Goal: Task Accomplishment & Management: Use online tool/utility

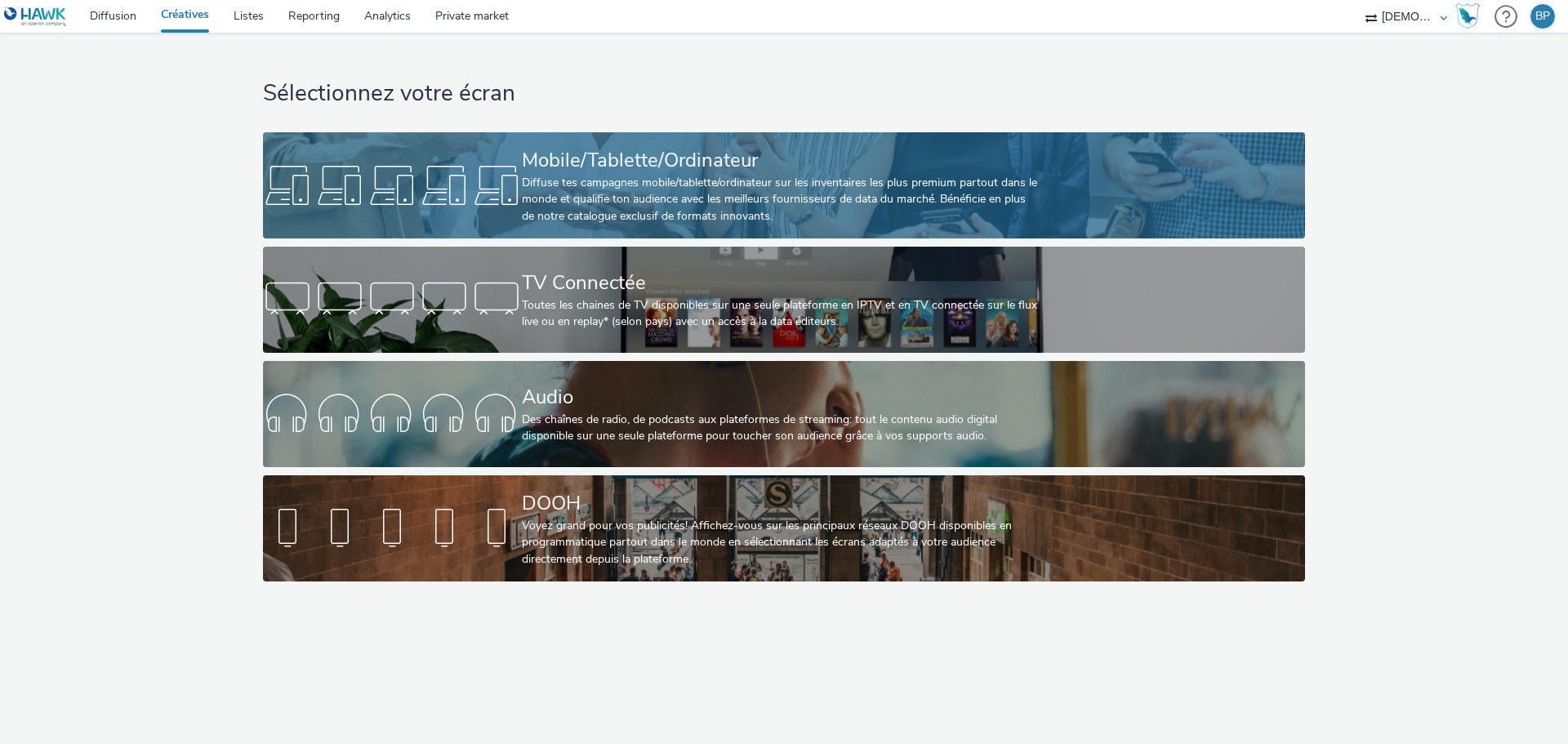
click at [856, 175] on div "Diffuse tes campagnes mobile/tablette/ordinateur sur les inventaires les plus p…" at bounding box center [780, 199] width 518 height 49
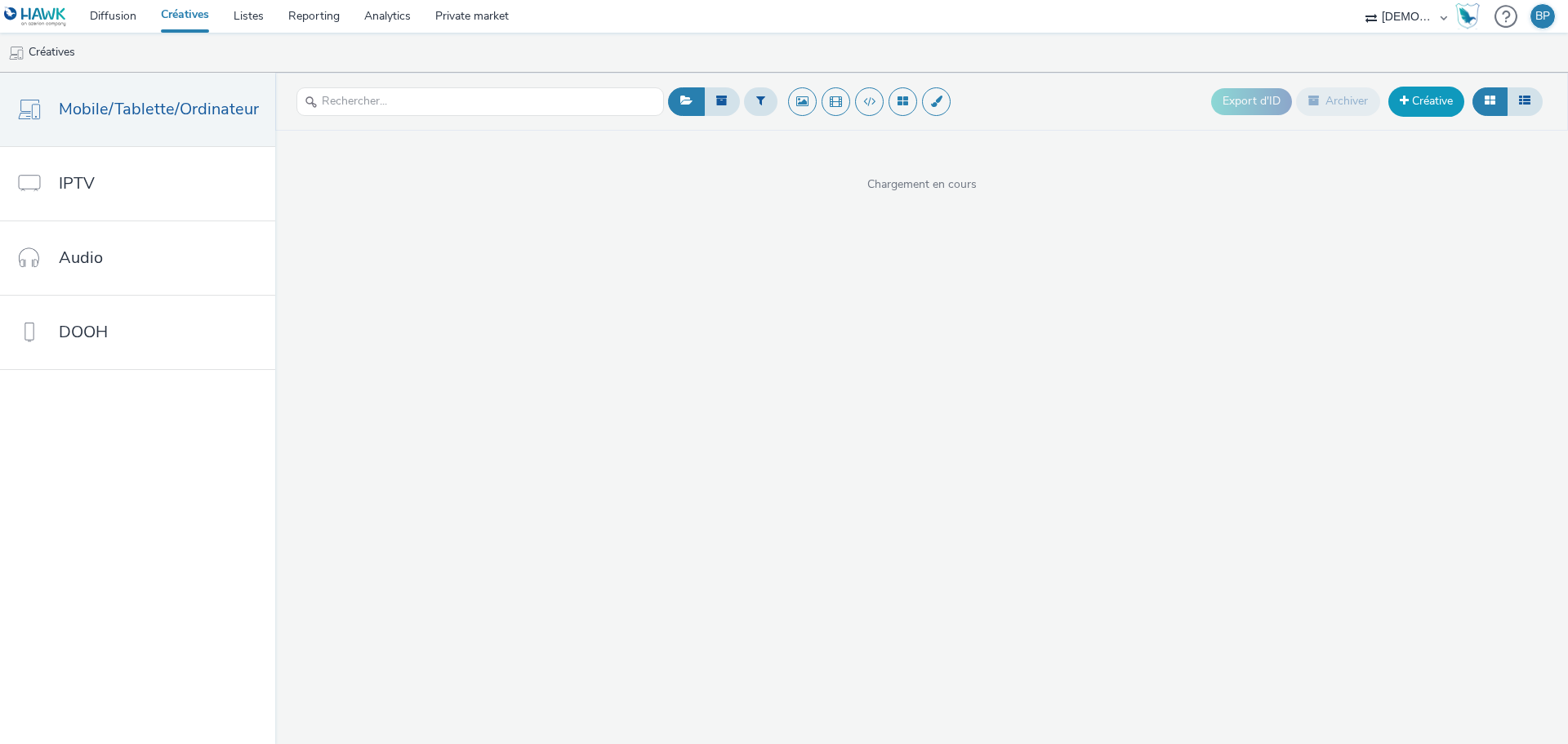
click at [1427, 109] on link "Créative" at bounding box center [1425, 102] width 76 height 29
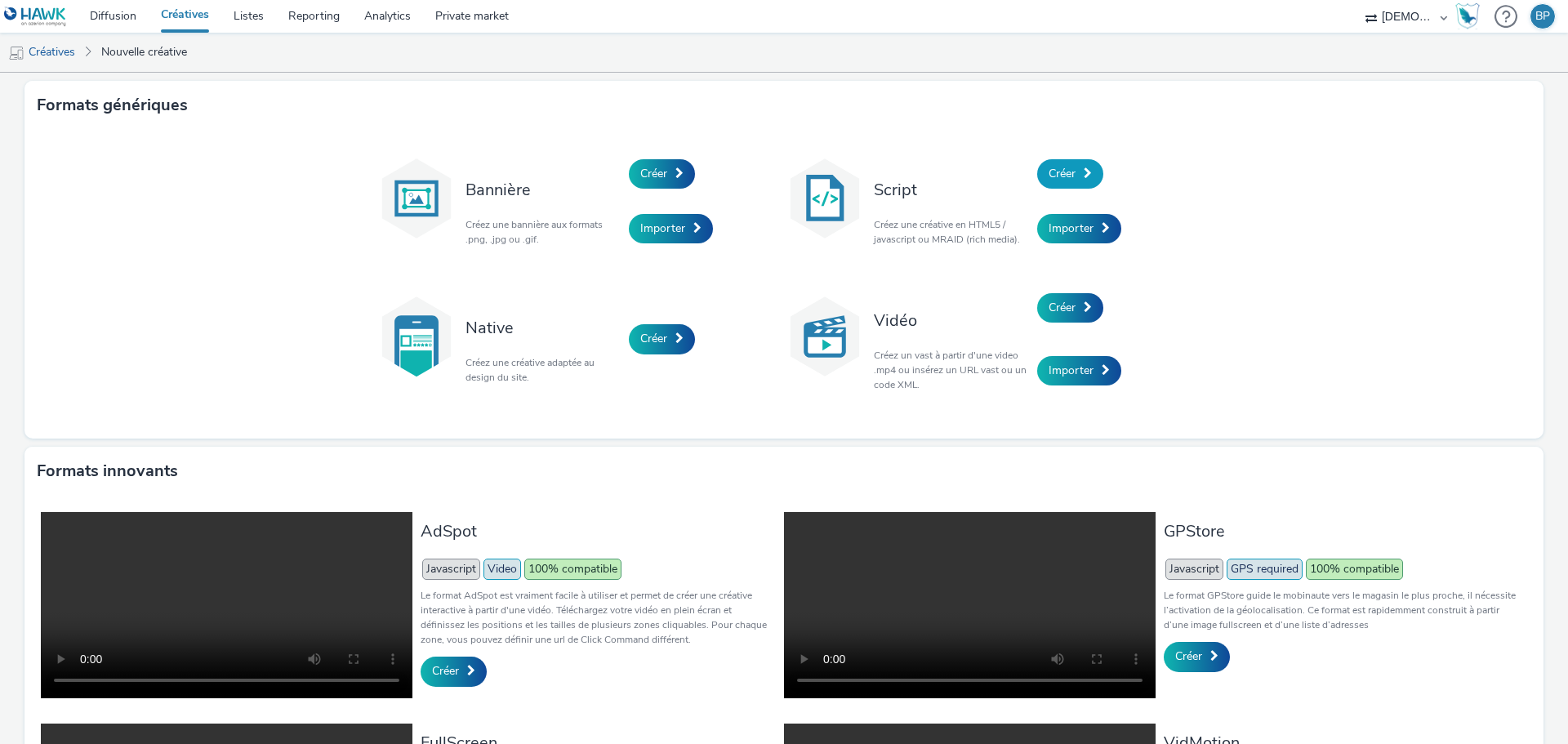
click at [1074, 167] on link "Créer" at bounding box center [1070, 174] width 66 height 29
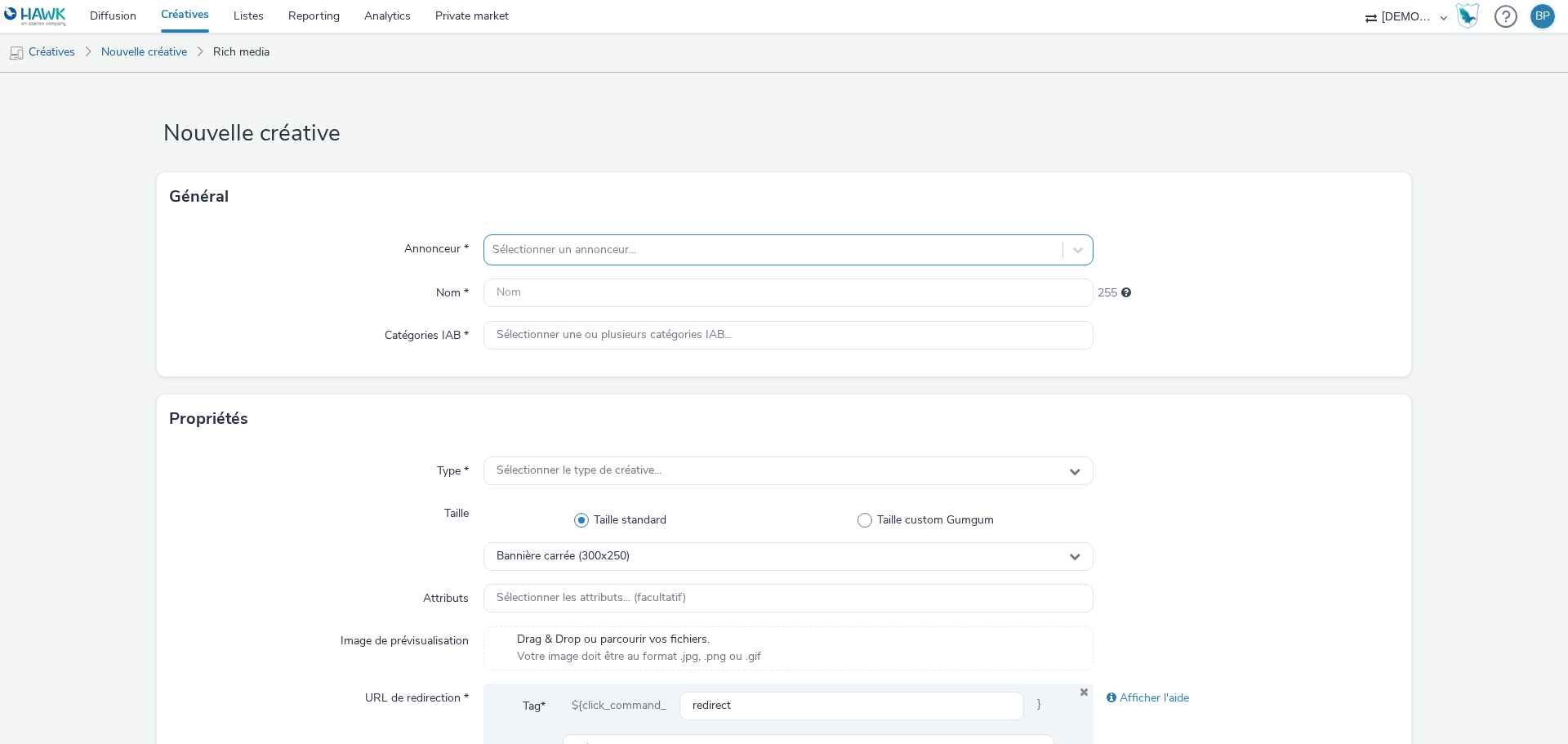
click at [597, 240] on div at bounding box center [773, 249] width 562 height 19
type input "atlas"
click at [559, 276] on li "Atlas Home" at bounding box center [788, 297] width 610 height 55
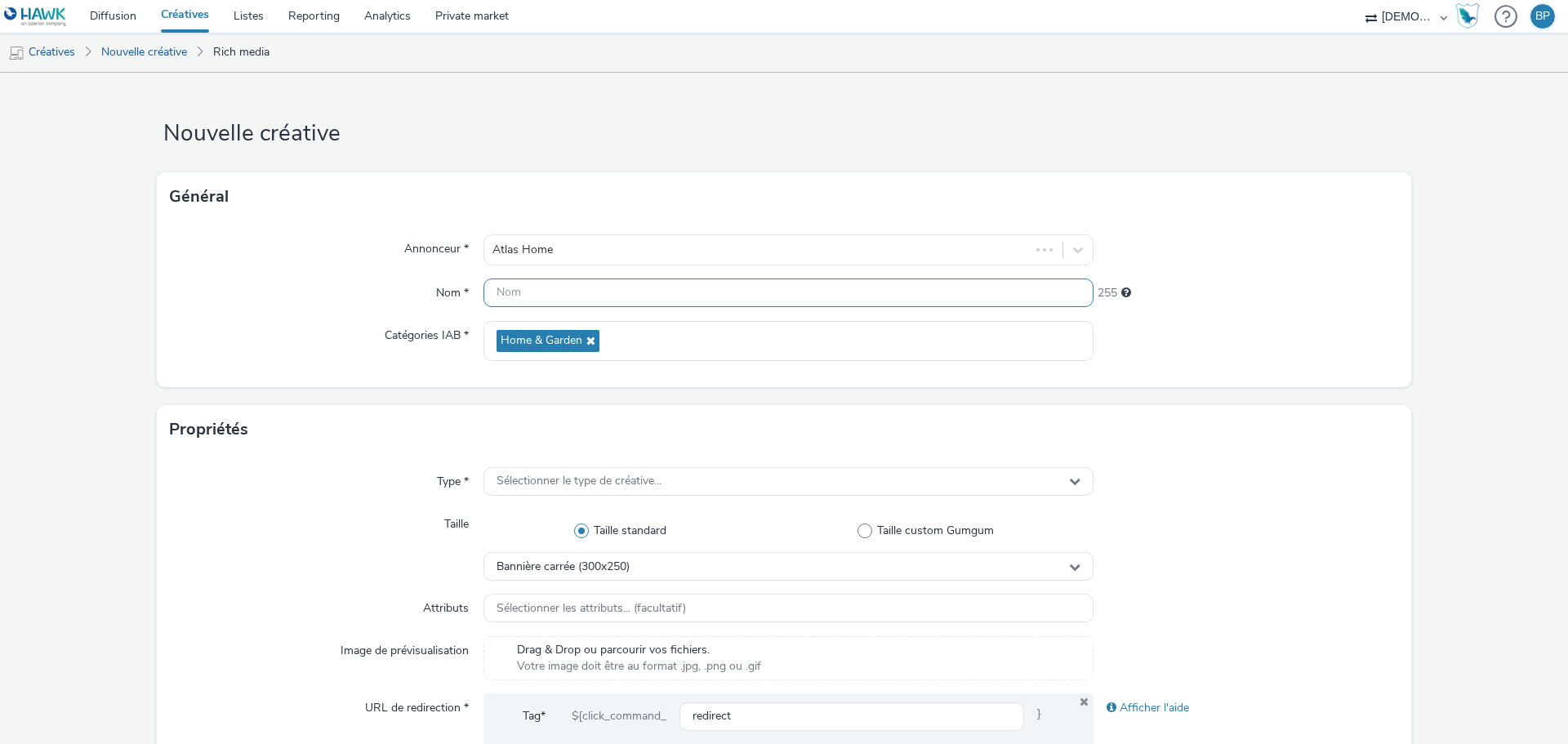
click at [574, 283] on input "text" at bounding box center [788, 292] width 610 height 28
type input "320x480_liquidation"
click at [1237, 391] on form "Nouvelle créative Général Annonceur * Atlas Home Nom * 320x480_liquidation 236 …" at bounding box center [784, 742] width 1568 height 1341
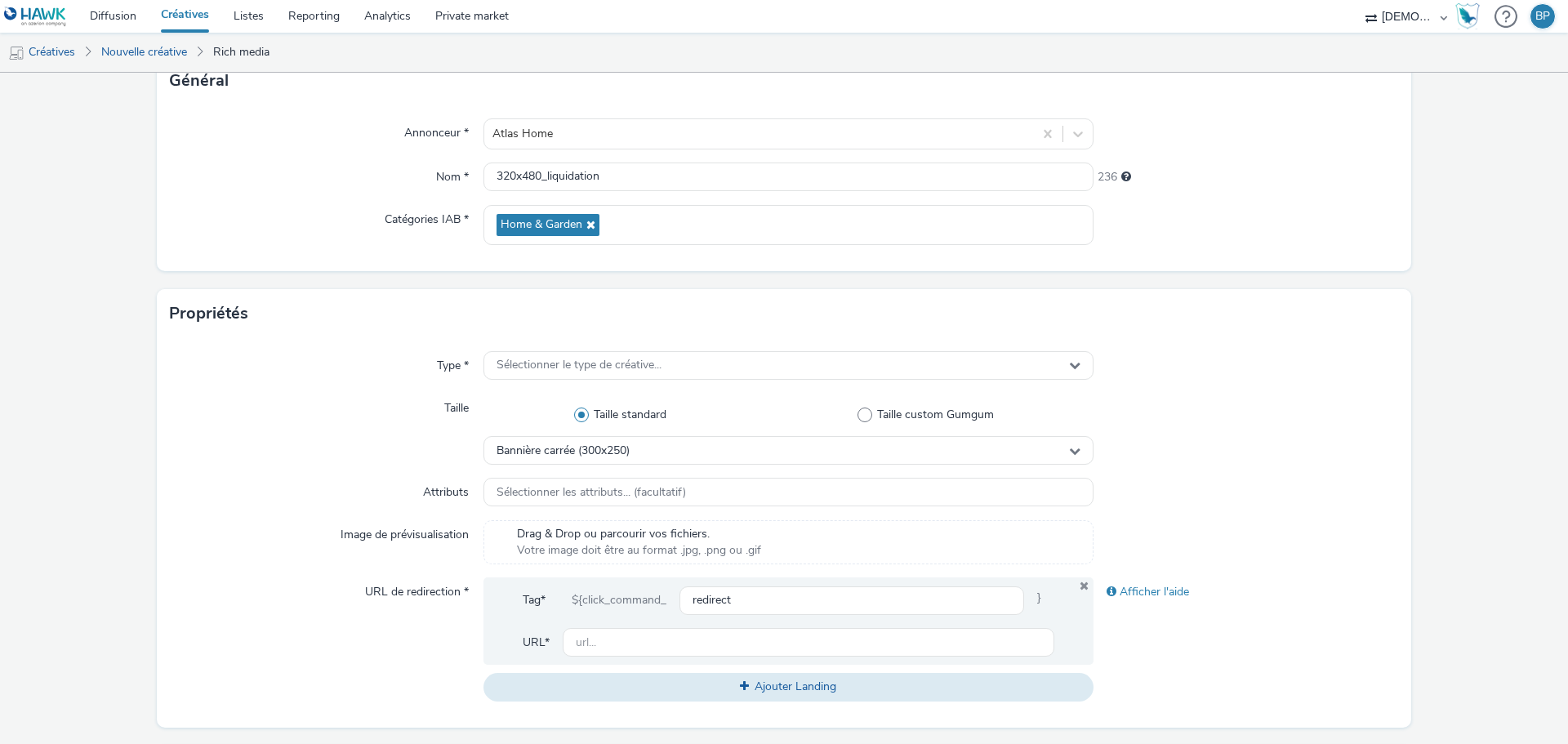
scroll to position [327, 0]
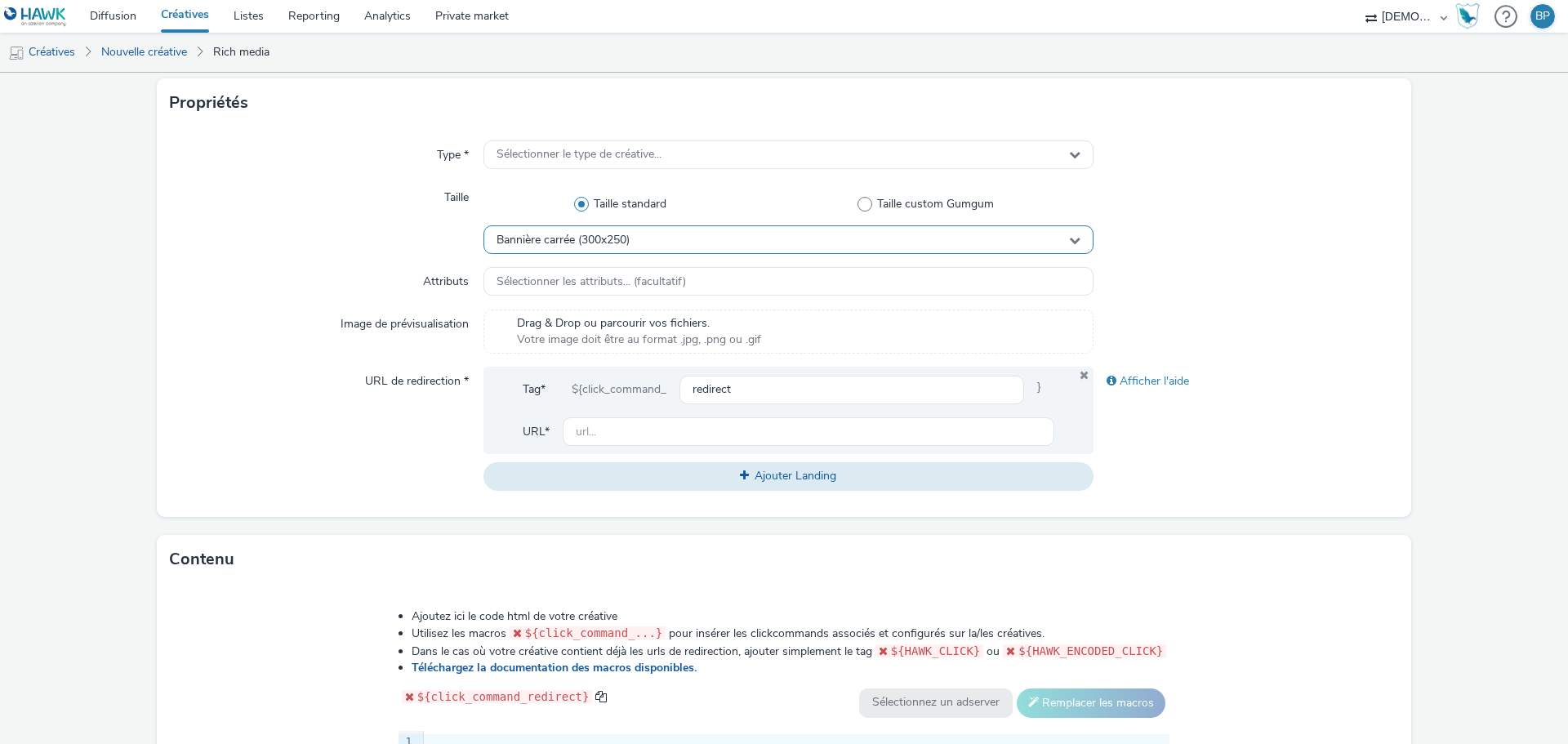
click at [687, 241] on div "Bannière carrée (300x250)" at bounding box center [788, 239] width 610 height 28
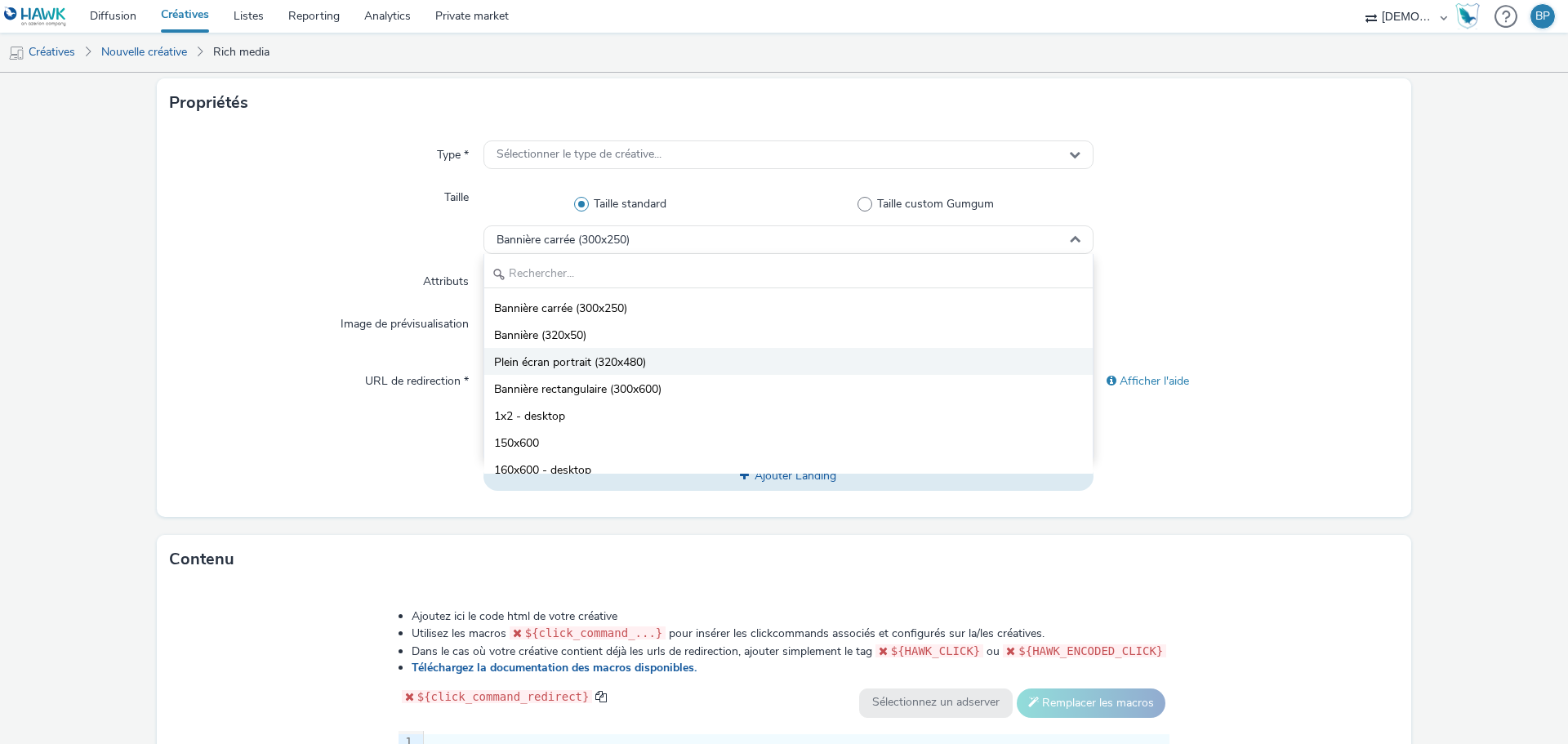
click at [642, 357] on span "Plein écran portrait (320x480)" at bounding box center [570, 362] width 152 height 16
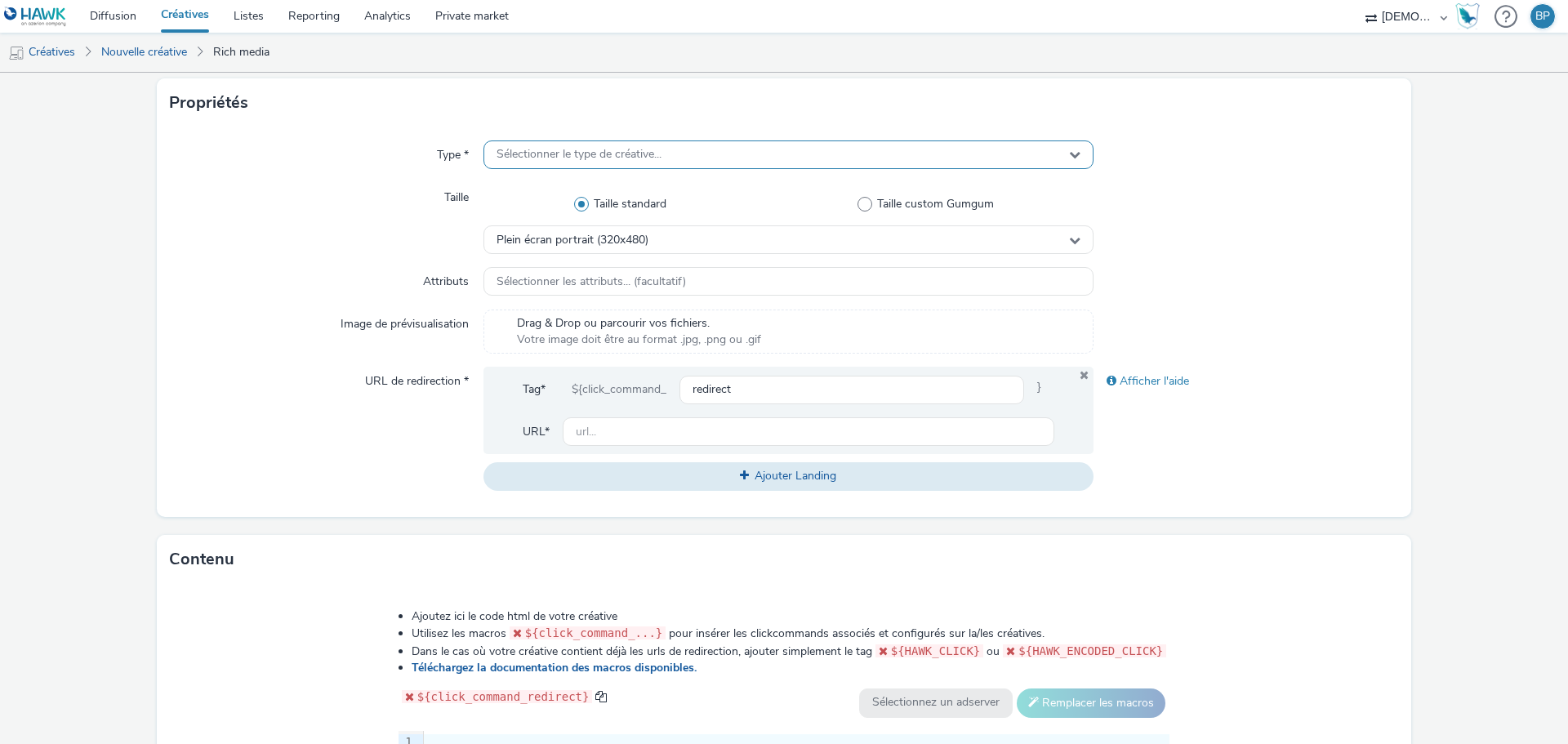
click at [613, 159] on span "Sélectionner le type de créative..." at bounding box center [579, 155] width 165 height 14
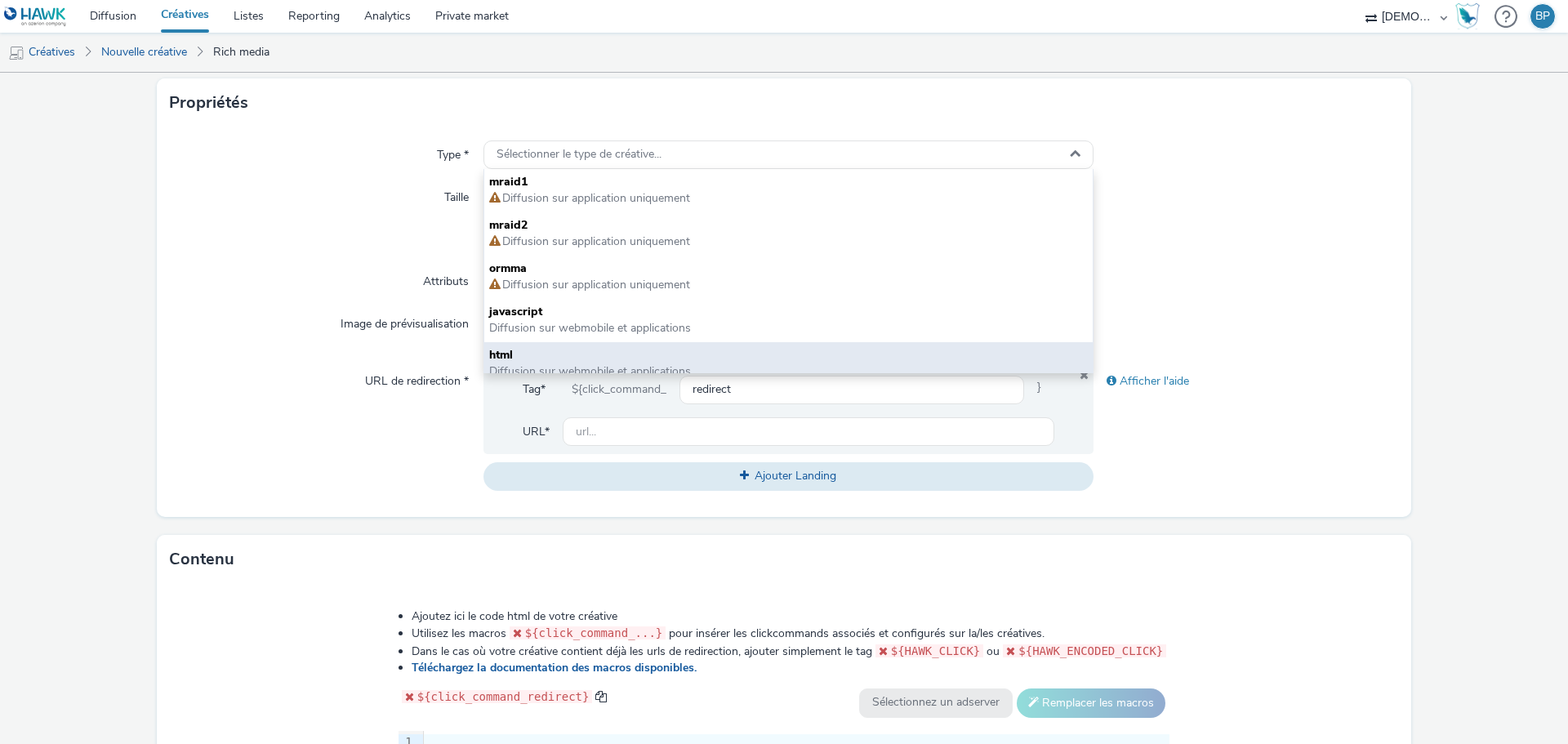
click at [532, 354] on span "html" at bounding box center [789, 355] width 598 height 16
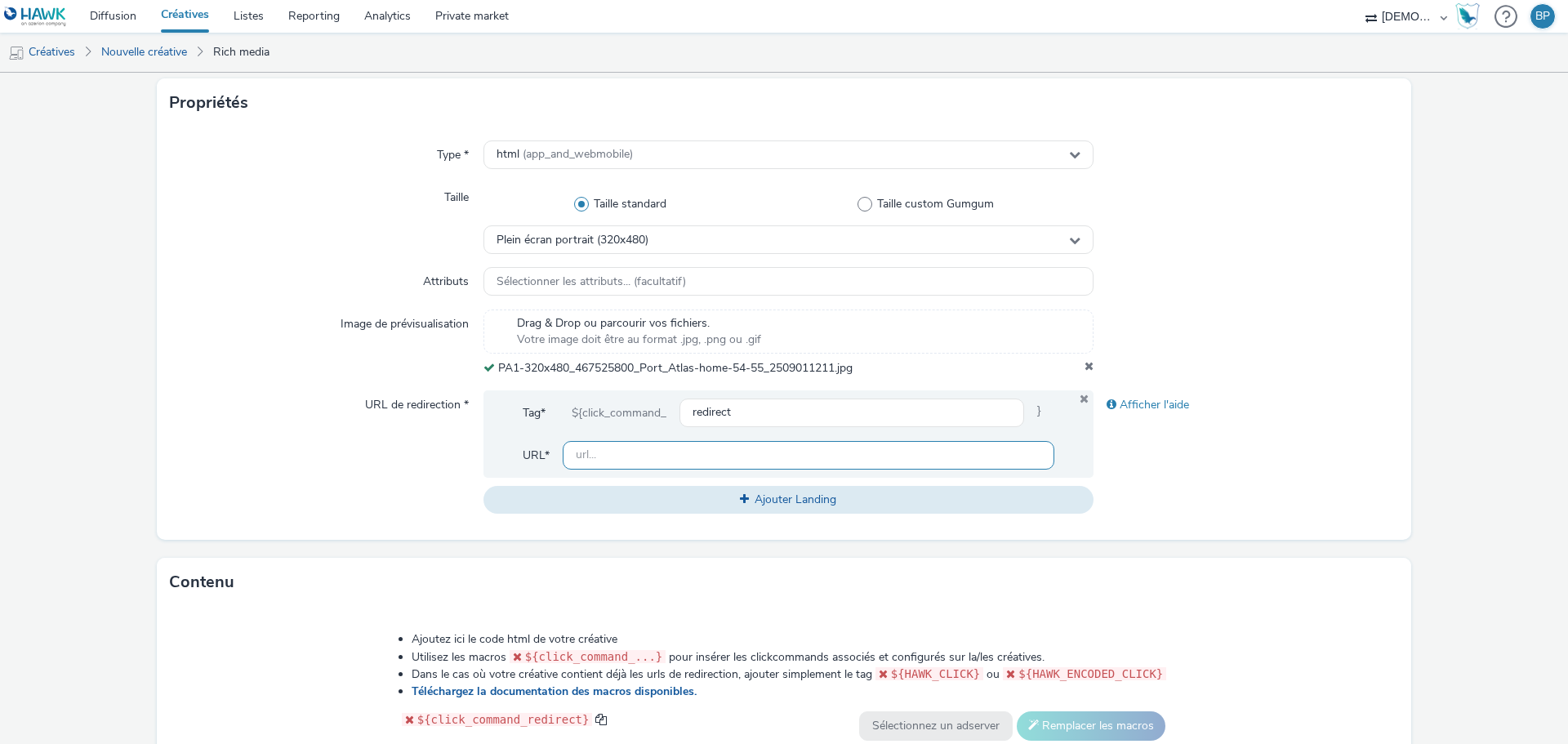
click at [639, 441] on input "text" at bounding box center [808, 455] width 491 height 28
paste input "[URL][DOMAIN_NAME][PERSON_NAME][PERSON_NAME]"
type input "[URL][DOMAIN_NAME][PERSON_NAME][PERSON_NAME]"
click at [1357, 480] on div "Afficher l'aide" at bounding box center [1246, 452] width 306 height 124
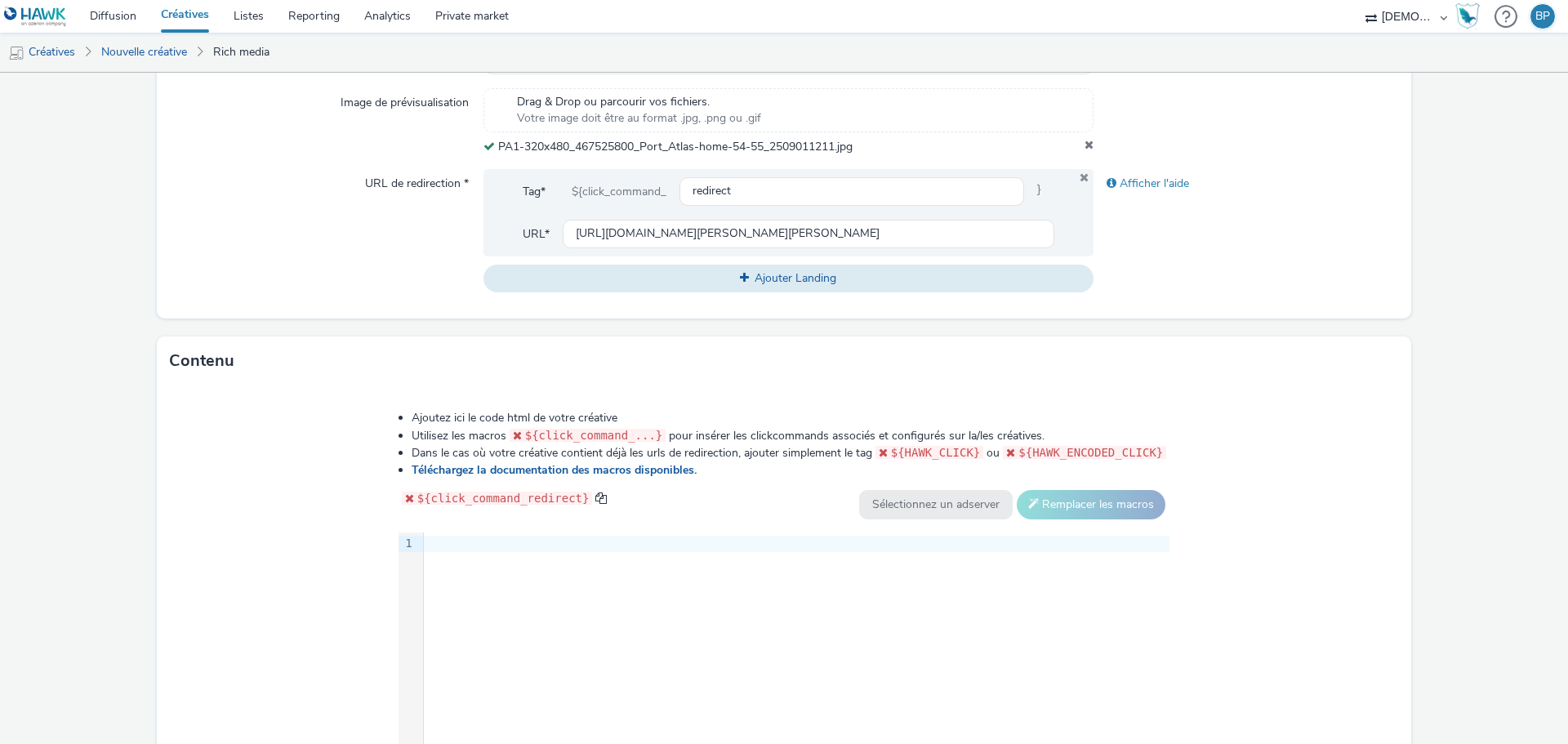
scroll to position [690, 0]
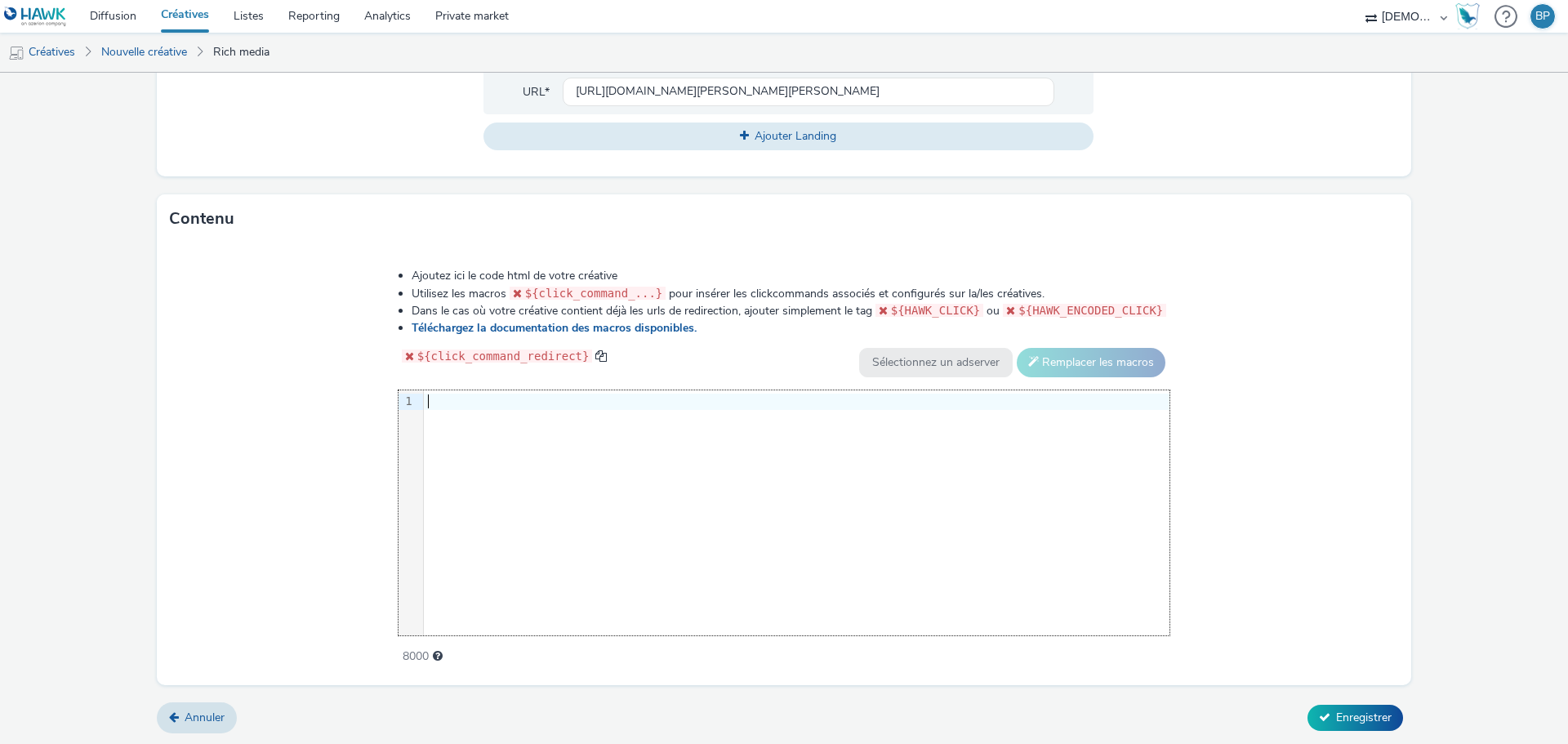
drag, startPoint x: 1425, startPoint y: 464, endPoint x: 1171, endPoint y: 467, distance: 254.0
click at [1425, 464] on form "Nouvelle créative Général Annonceur * Atlas Home Nom * 320x480_liquidation 236 …" at bounding box center [784, 64] width 1568 height 1364
click at [795, 404] on div at bounding box center [796, 402] width 746 height 16
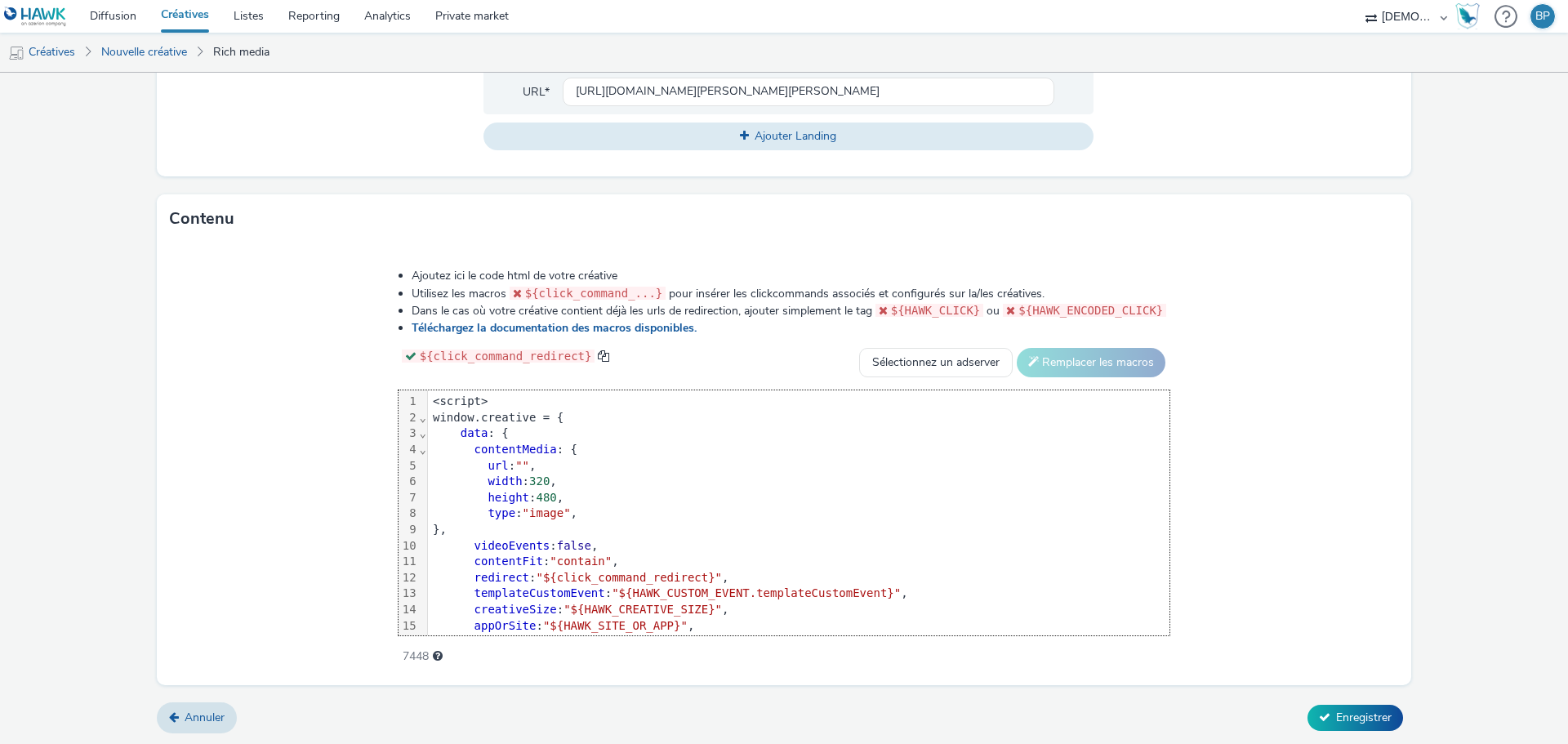
scroll to position [81, 0]
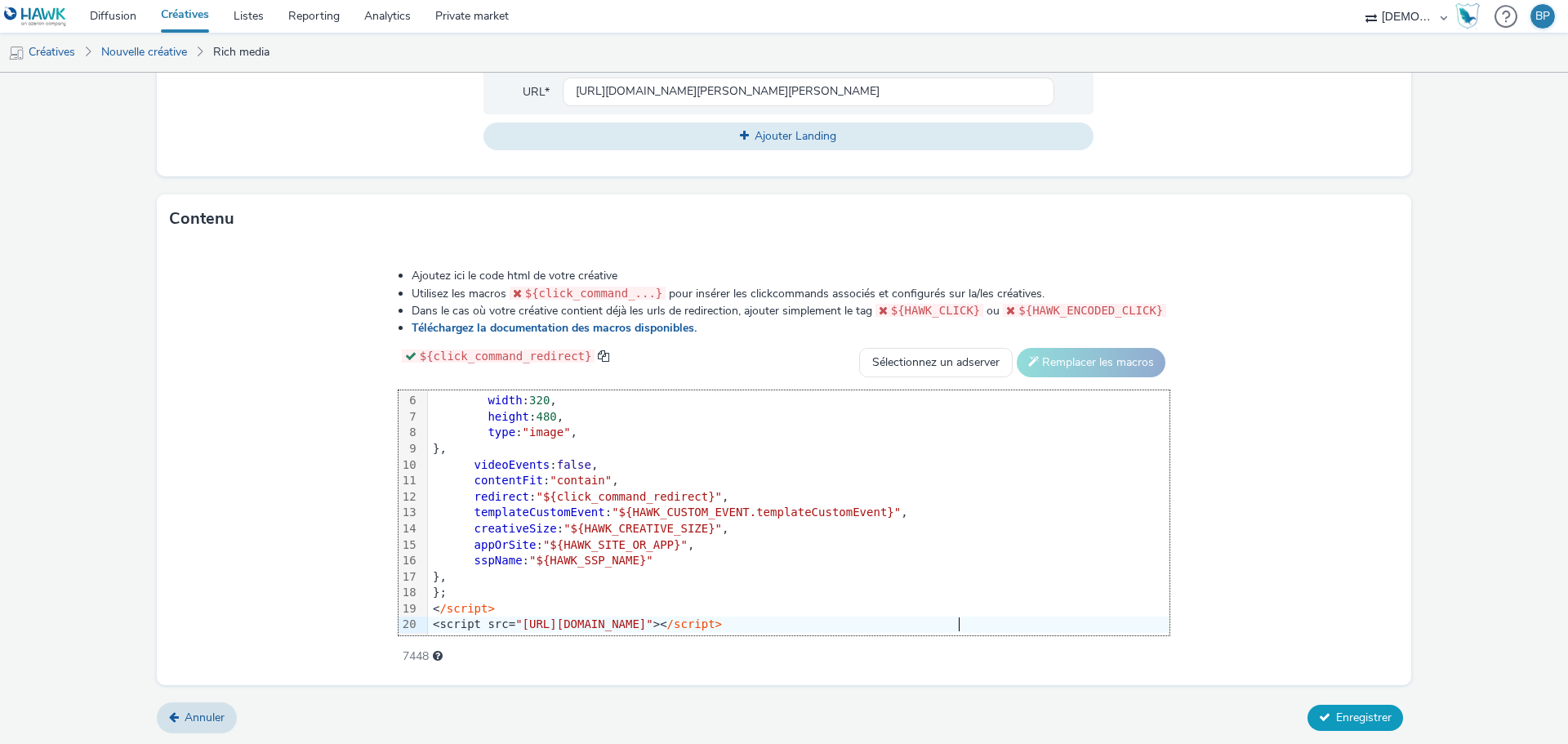
click at [1337, 717] on span "Enregistrer" at bounding box center [1363, 717] width 56 height 16
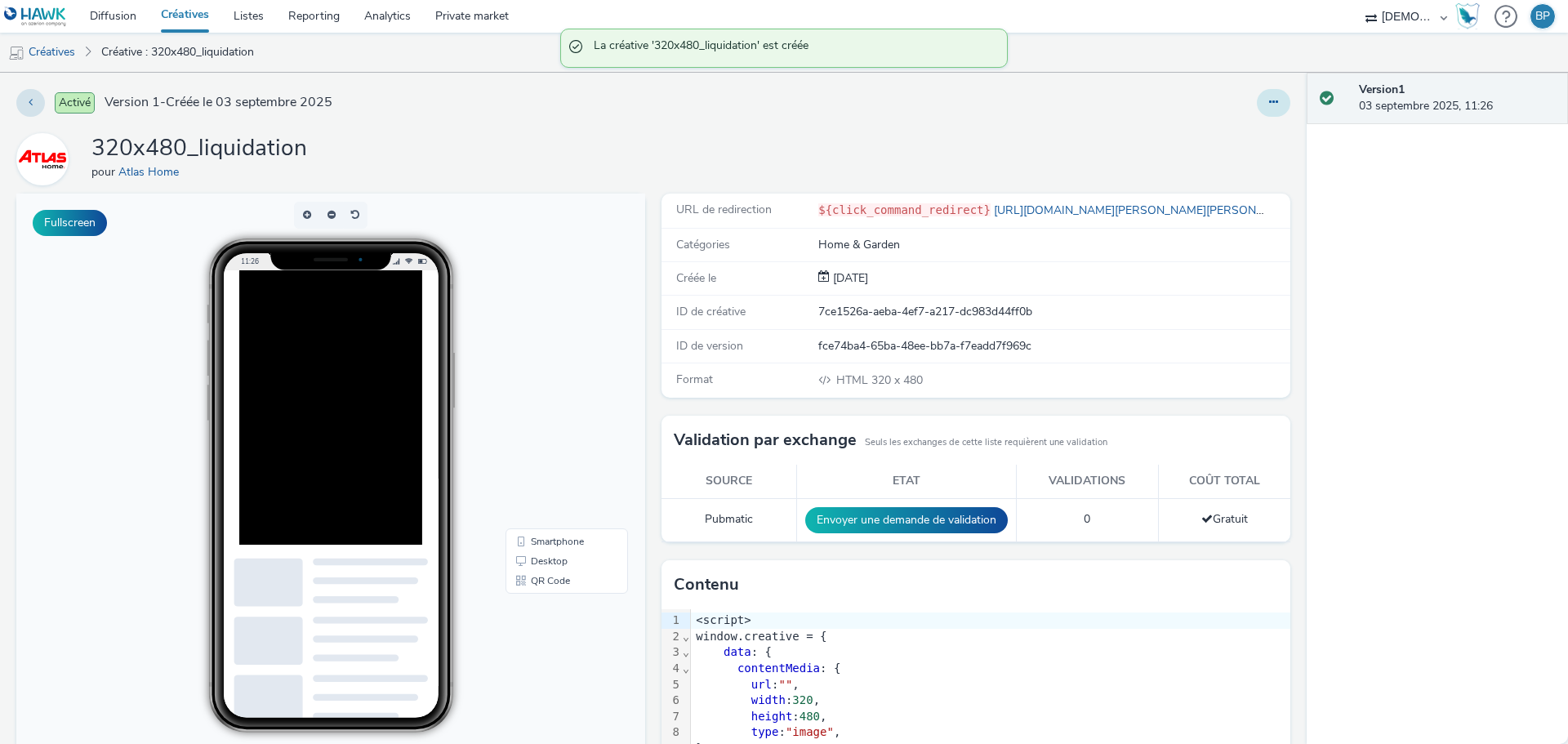
click at [1267, 102] on button at bounding box center [1273, 102] width 34 height 27
click at [1223, 131] on link "Modifier" at bounding box center [1229, 135] width 123 height 33
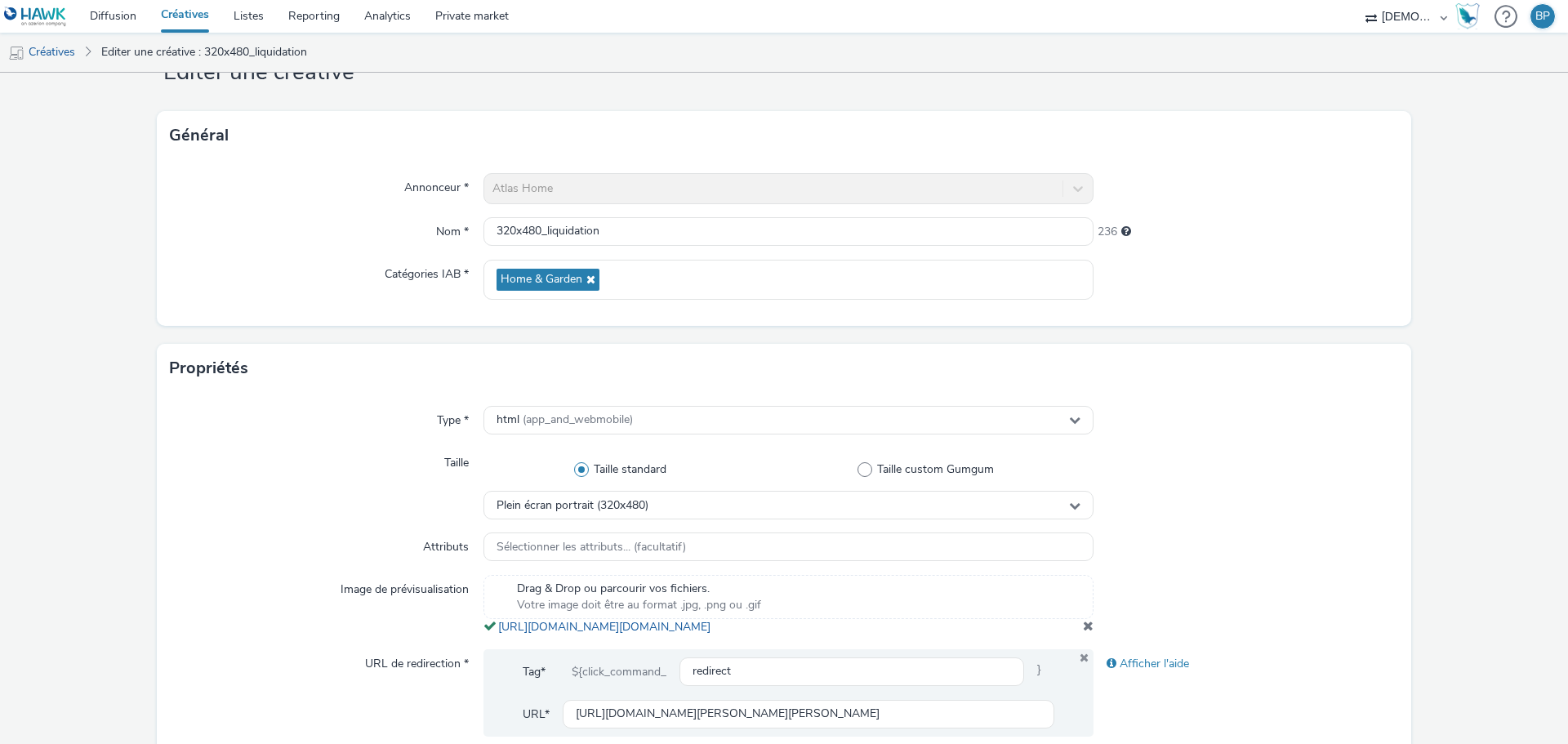
scroll to position [327, 0]
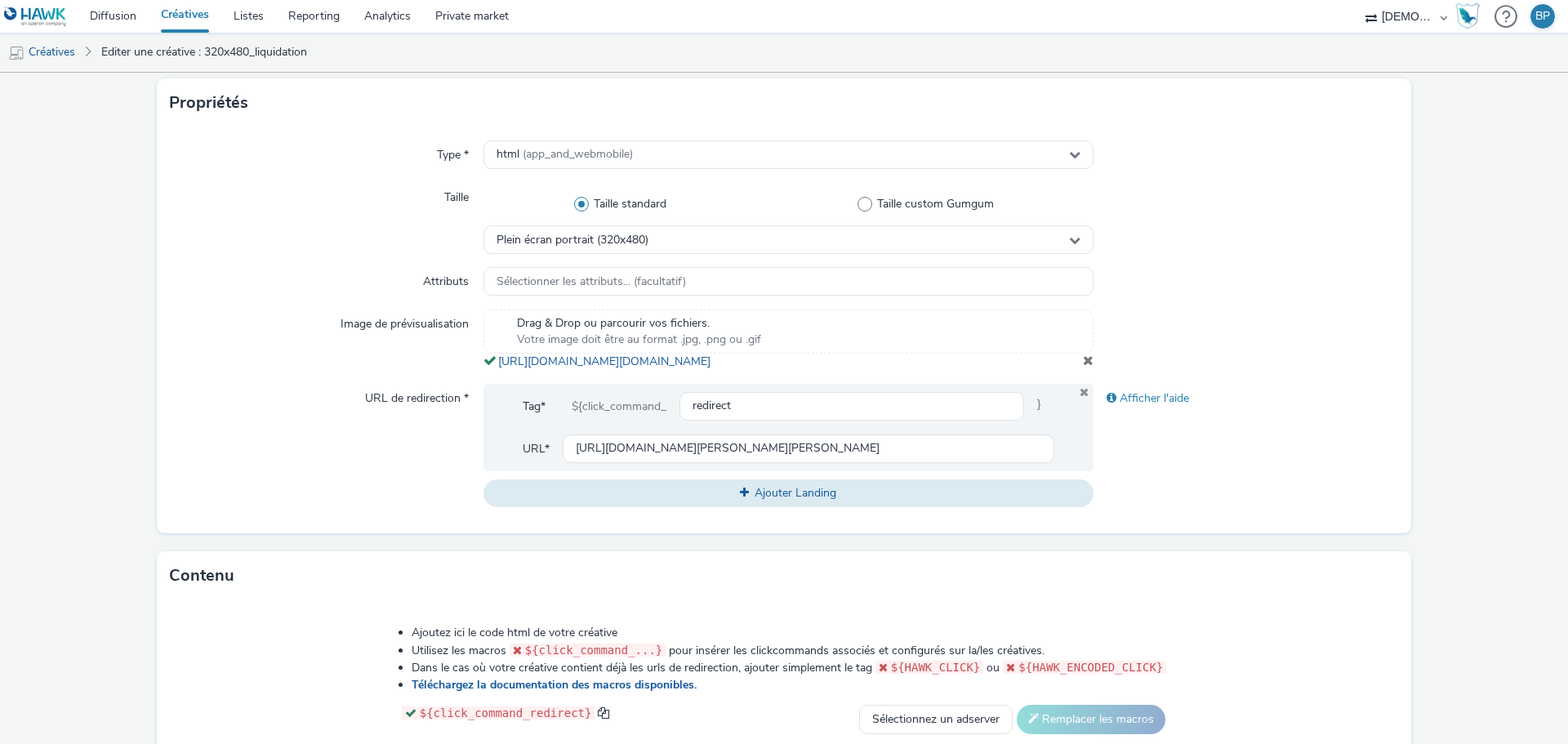
copy span "[URL][DOMAIN_NAME][DOMAIN_NAME]"
drag, startPoint x: 894, startPoint y: 385, endPoint x: 845, endPoint y: 496, distance: 121.3
click at [488, 367] on div "Drag & Drop ou parcourir vos fichiers. Votre image doit être au format .jpg, .p…" at bounding box center [788, 340] width 610 height 60
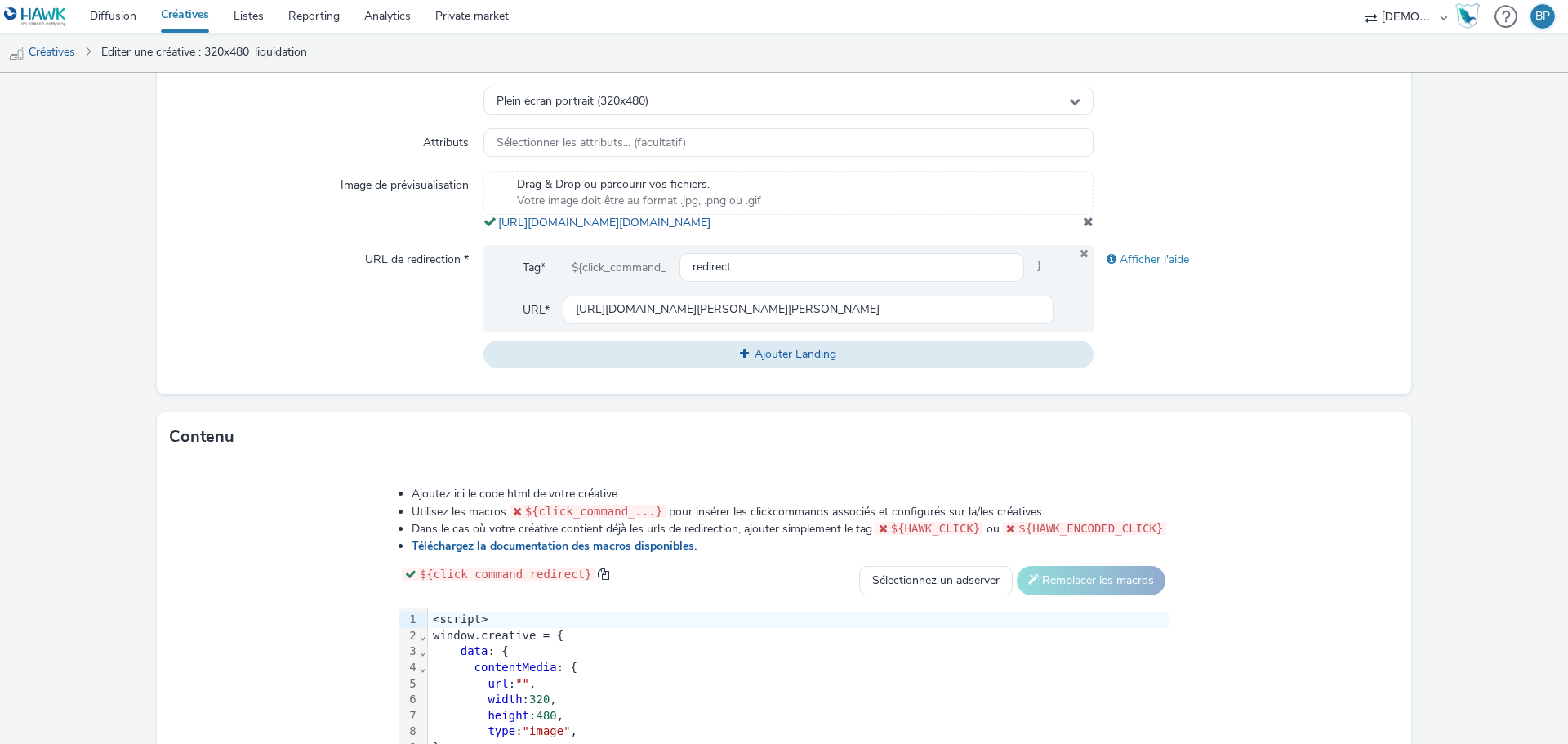
scroll to position [700, 0]
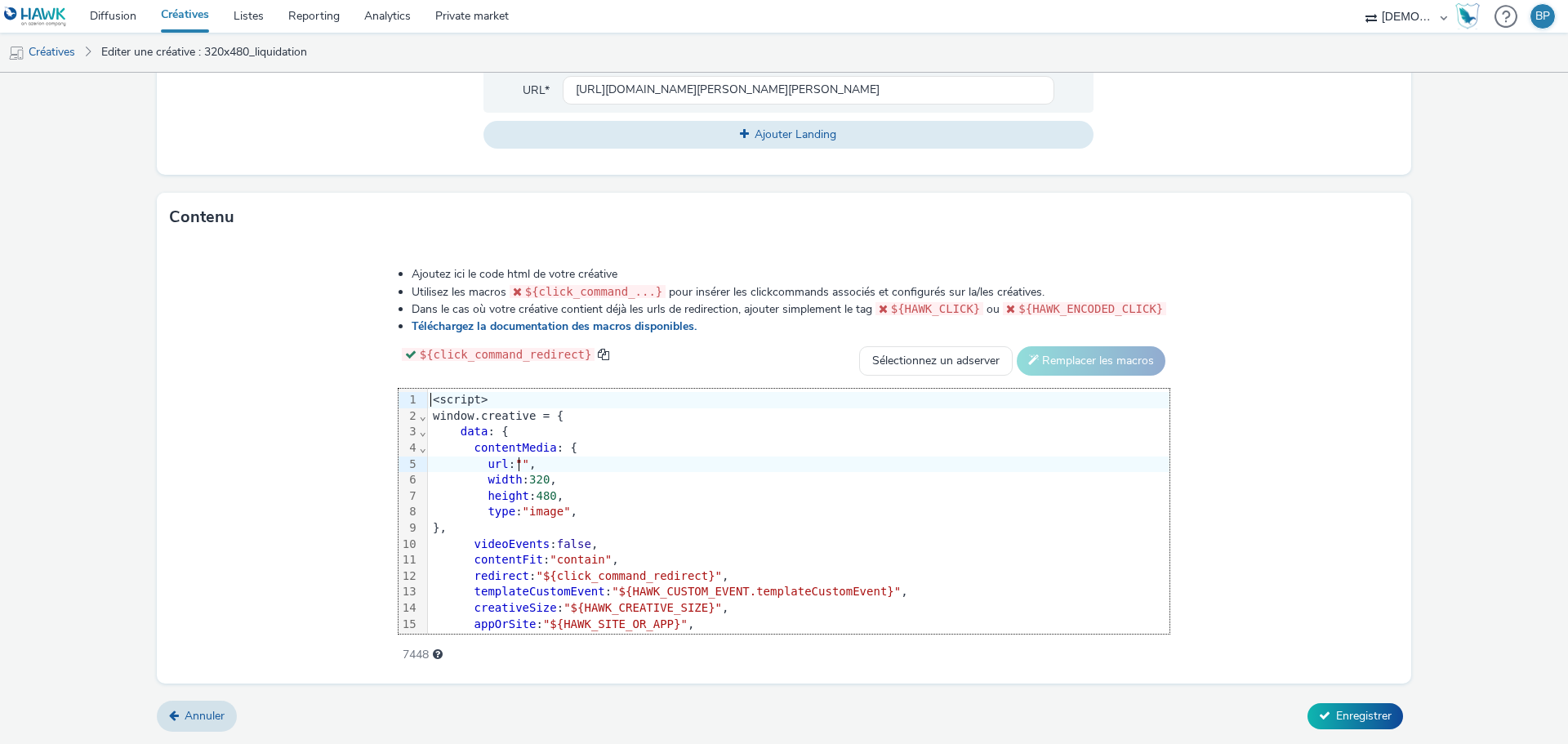
click at [527, 460] on span """" at bounding box center [521, 464] width 14 height 13
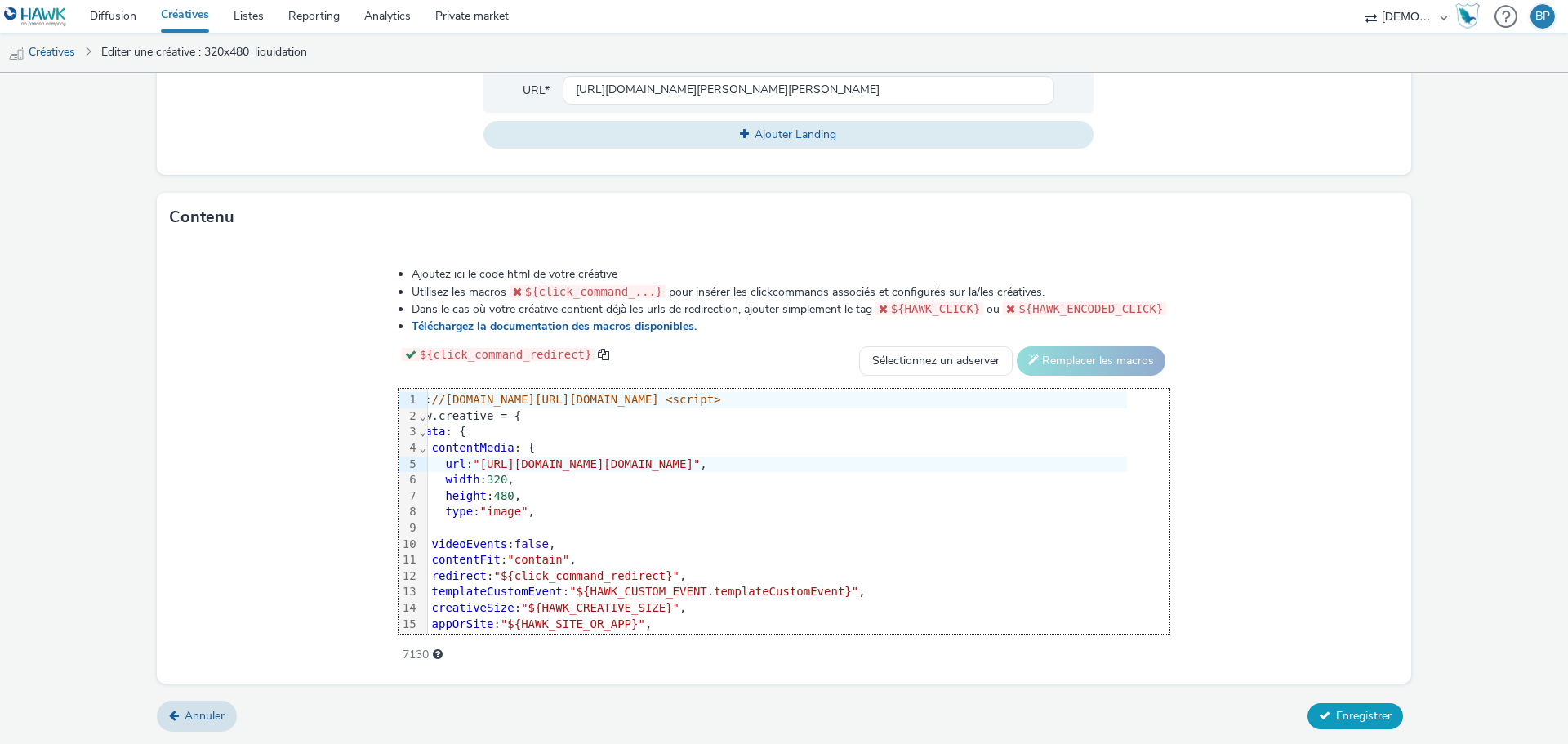
click at [1326, 705] on button "Enregistrer" at bounding box center [1355, 716] width 95 height 27
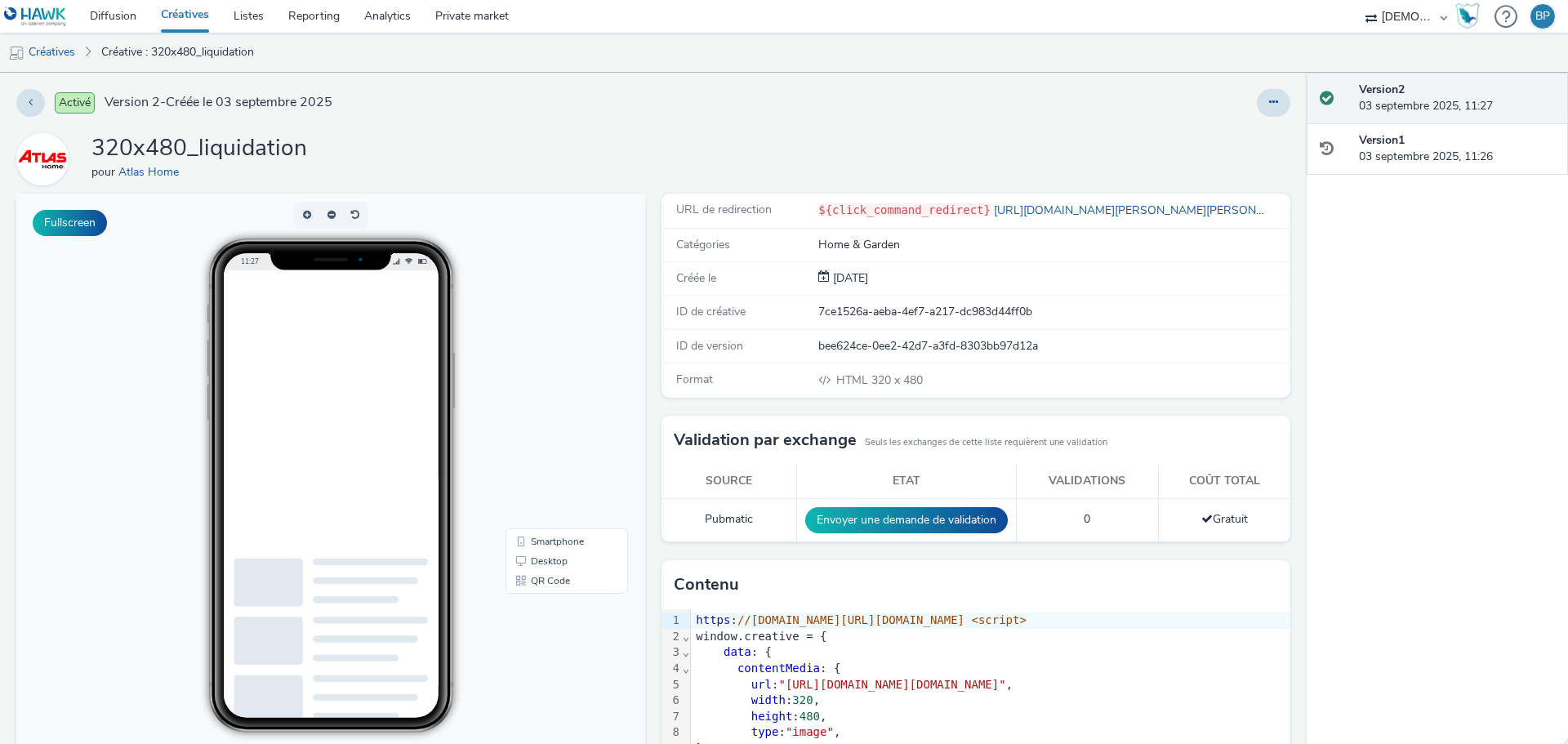
click at [1383, 360] on div "Version 2 03 septembre 2025, 11:27 Version 1 03 septembre 2025, 11:26" at bounding box center [1437, 408] width 262 height 672
click at [1273, 107] on button at bounding box center [1273, 102] width 34 height 27
click at [1219, 134] on link "Modifier" at bounding box center [1229, 135] width 123 height 33
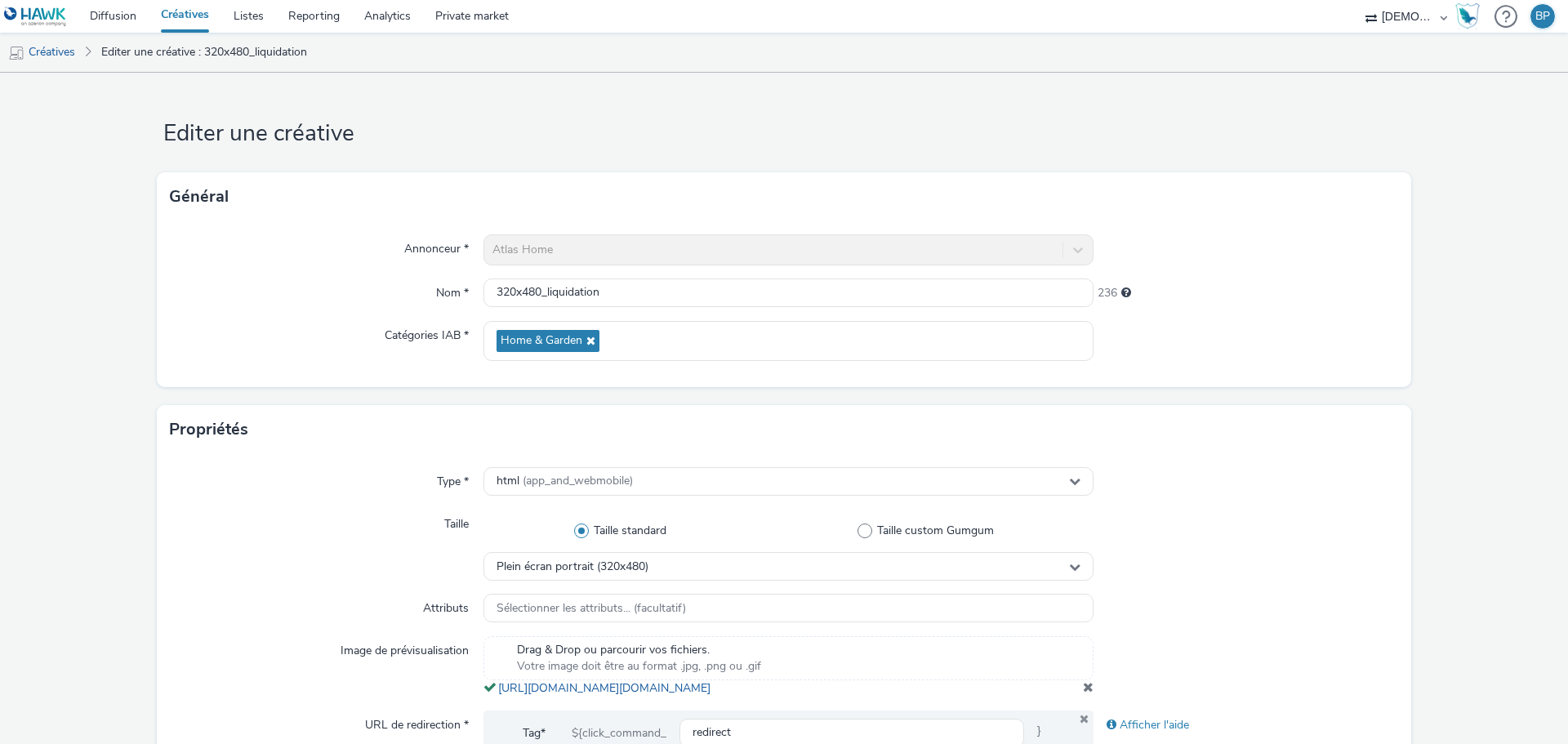
scroll to position [700, 0]
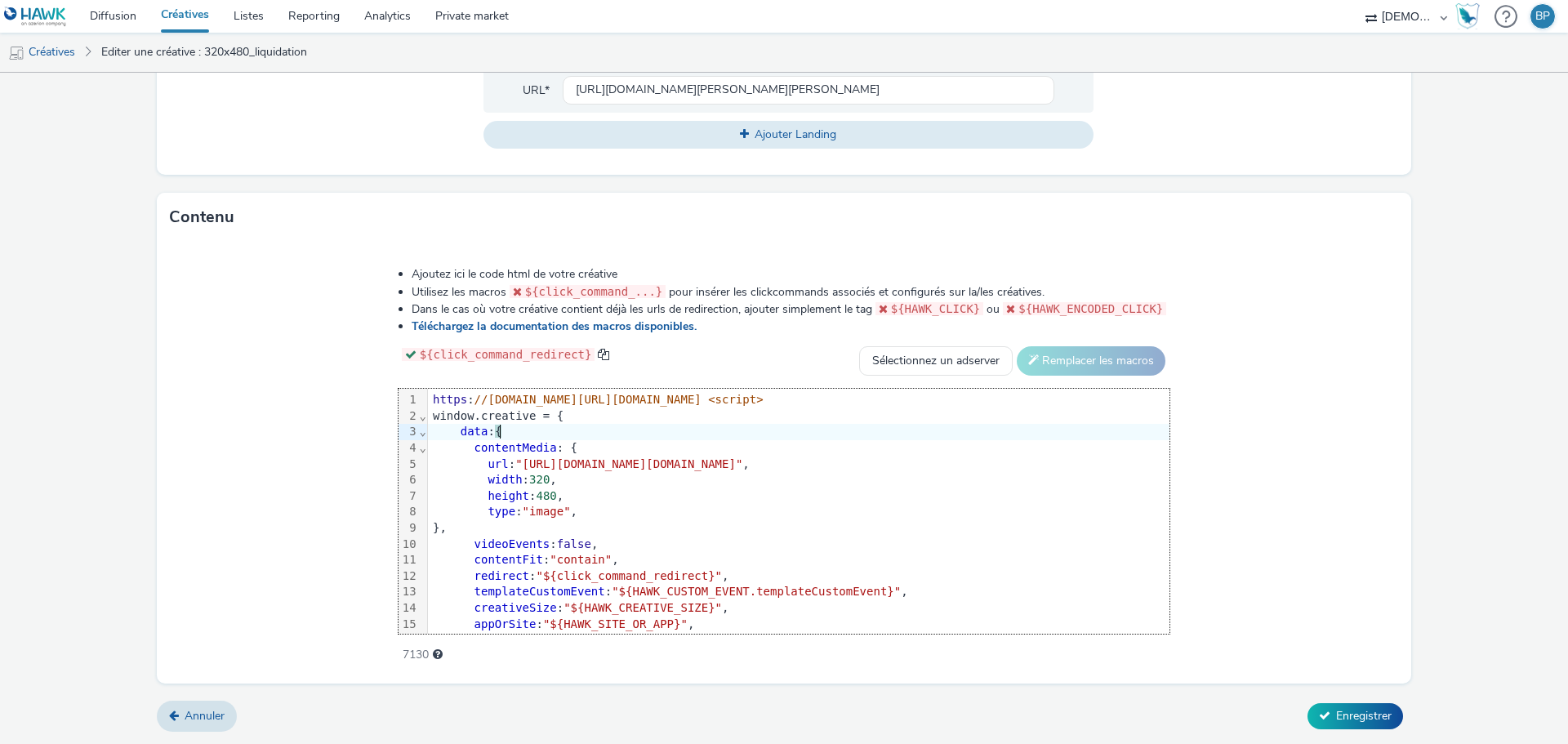
click at [600, 437] on div "data : {" at bounding box center [799, 432] width 741 height 16
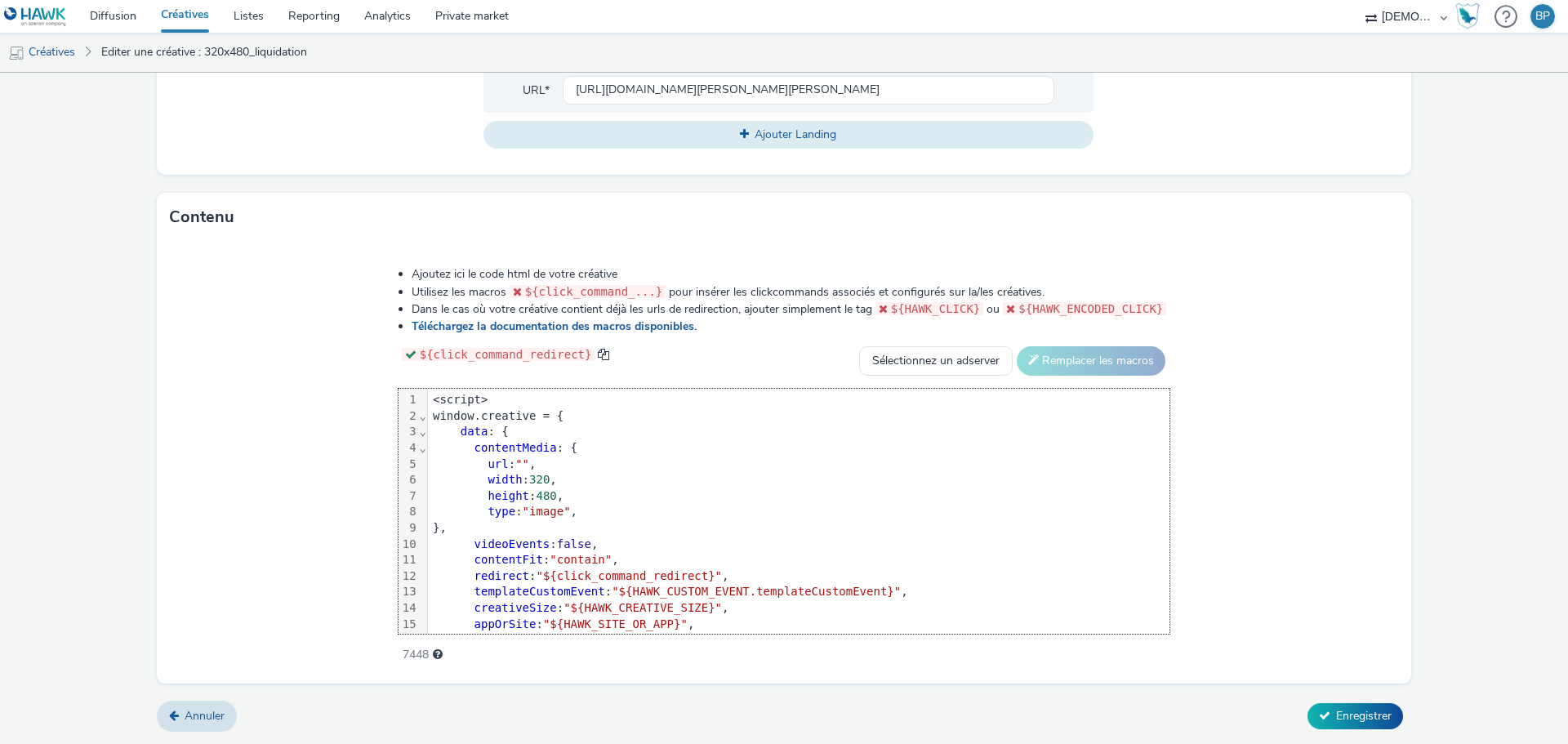
scroll to position [81, 0]
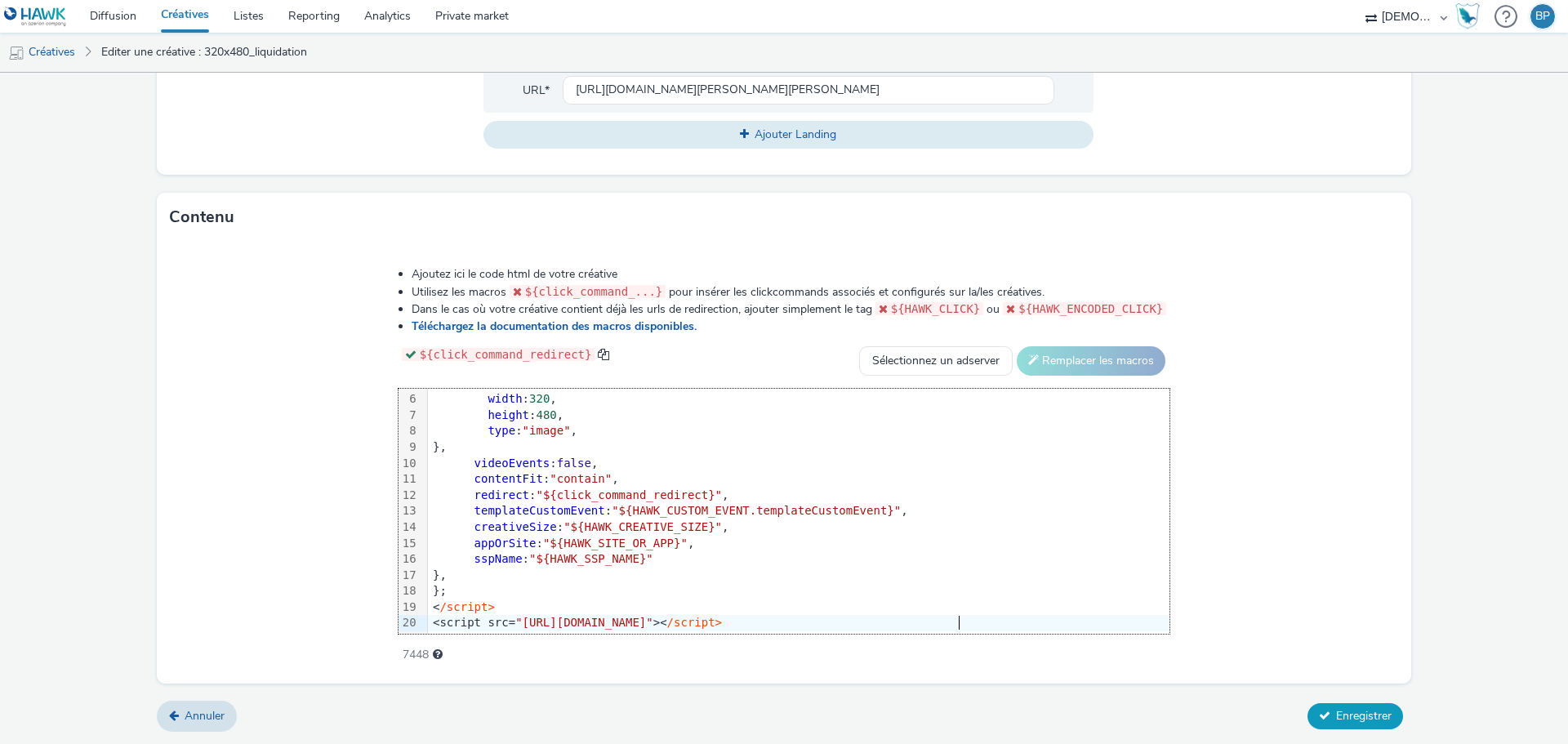
click at [1363, 716] on span "Enregistrer" at bounding box center [1363, 716] width 56 height 16
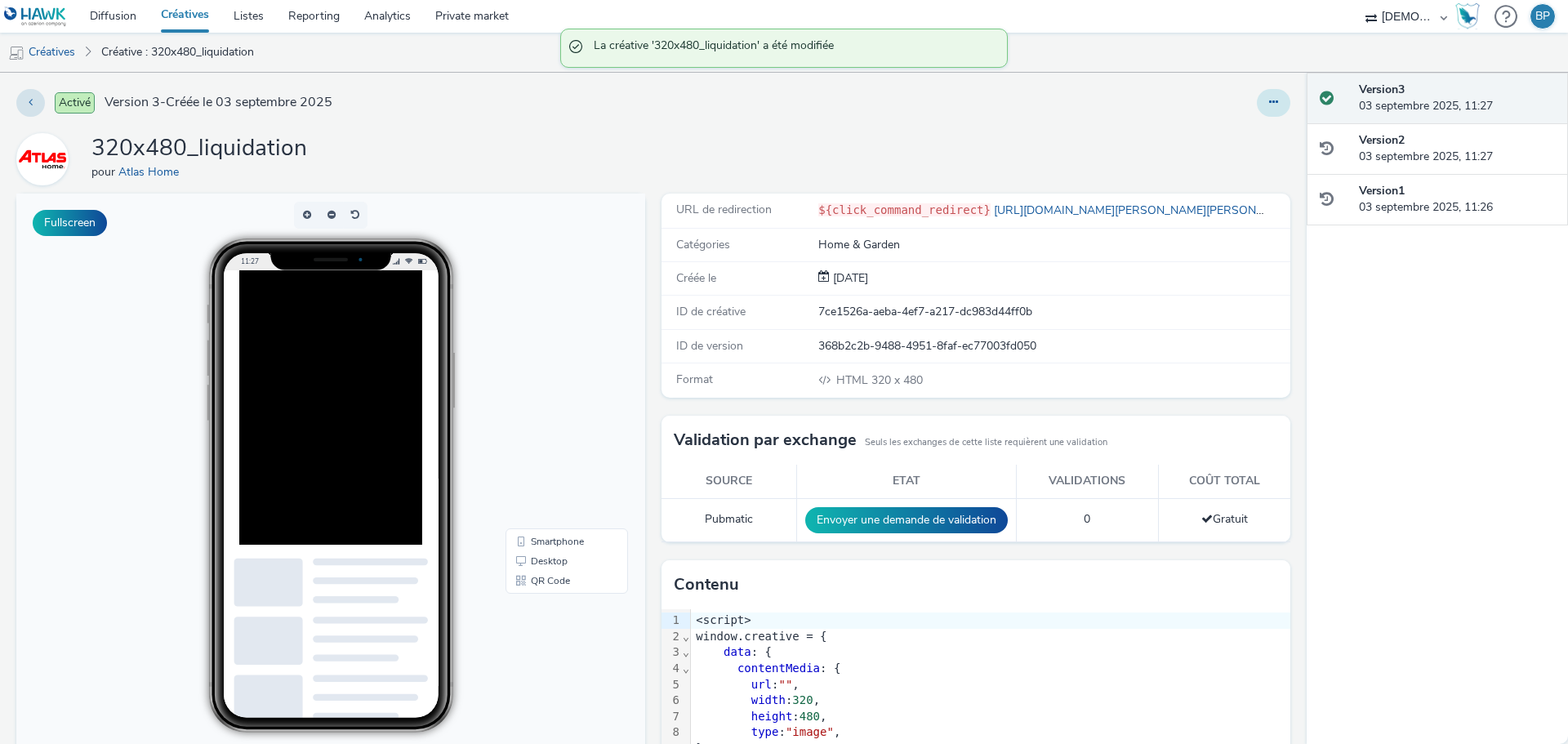
click at [1258, 90] on button at bounding box center [1273, 102] width 34 height 27
click at [1219, 140] on link "Modifier" at bounding box center [1229, 135] width 123 height 33
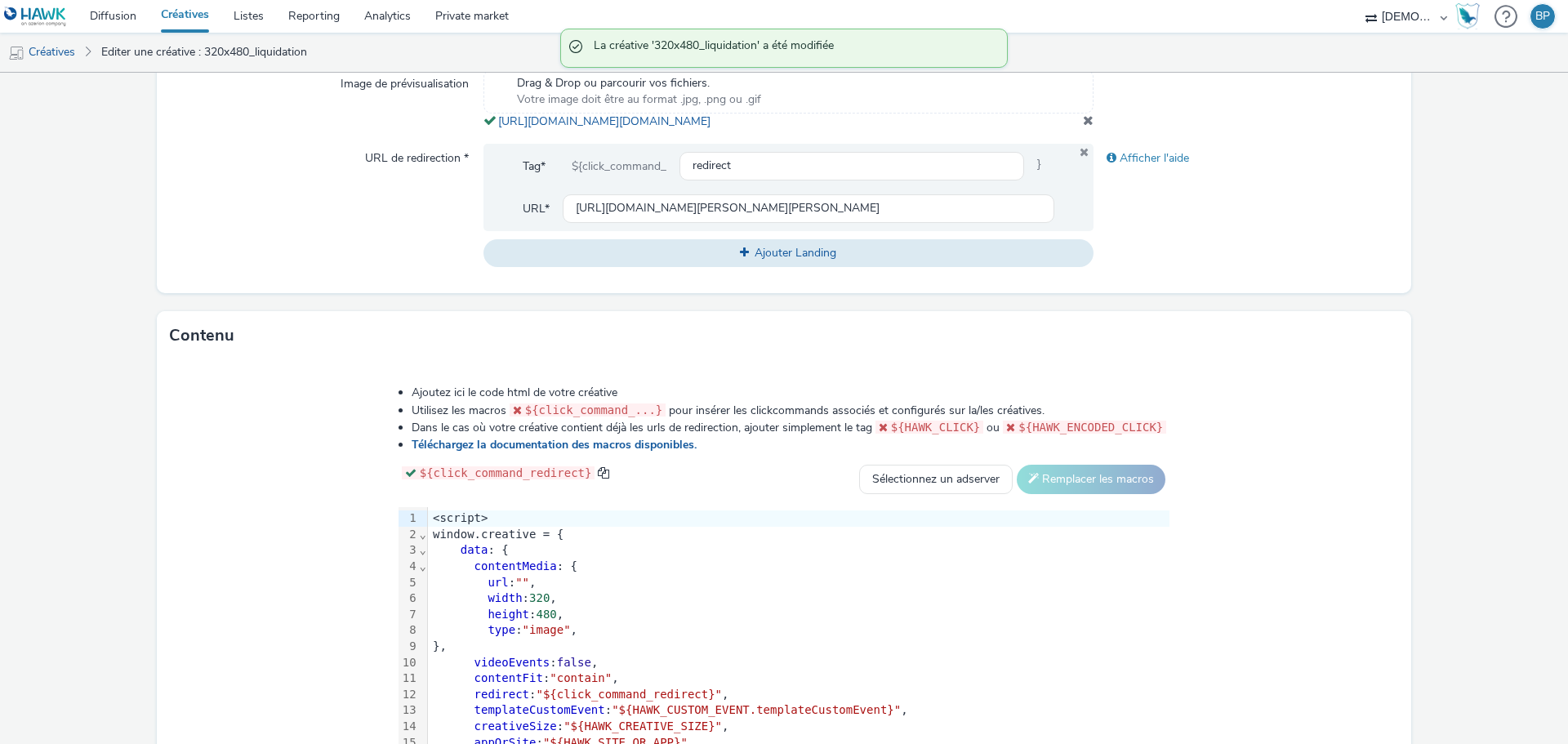
scroll to position [408, 0]
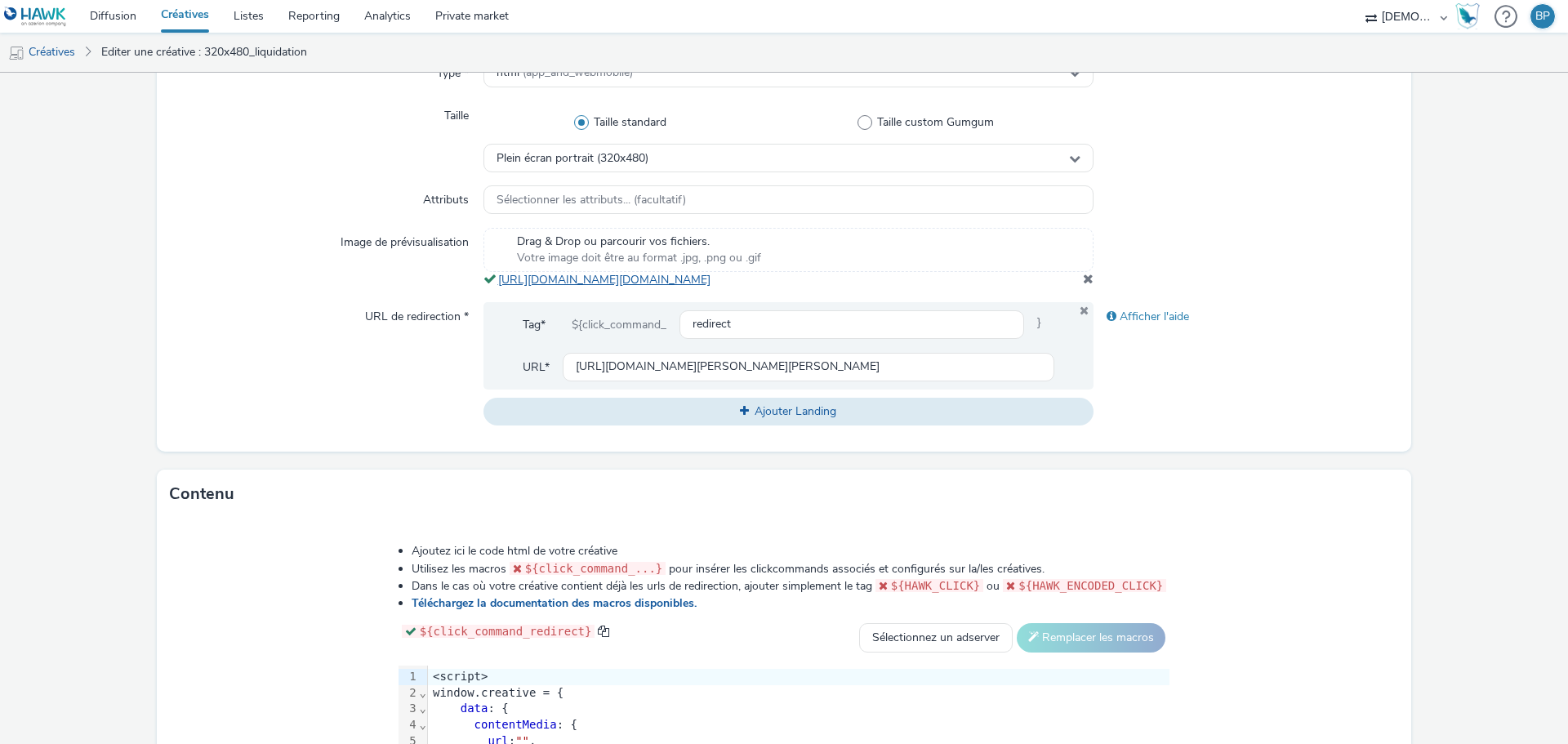
copy link "[URL][DOMAIN_NAME][DOMAIN_NAME]"
drag, startPoint x: 878, startPoint y: 294, endPoint x: 496, endPoint y: 275, distance: 382.5
click at [496, 275] on div "Drag & Drop ou parcourir vos fichiers. Votre image doit être au format .jpg, .p…" at bounding box center [788, 258] width 610 height 60
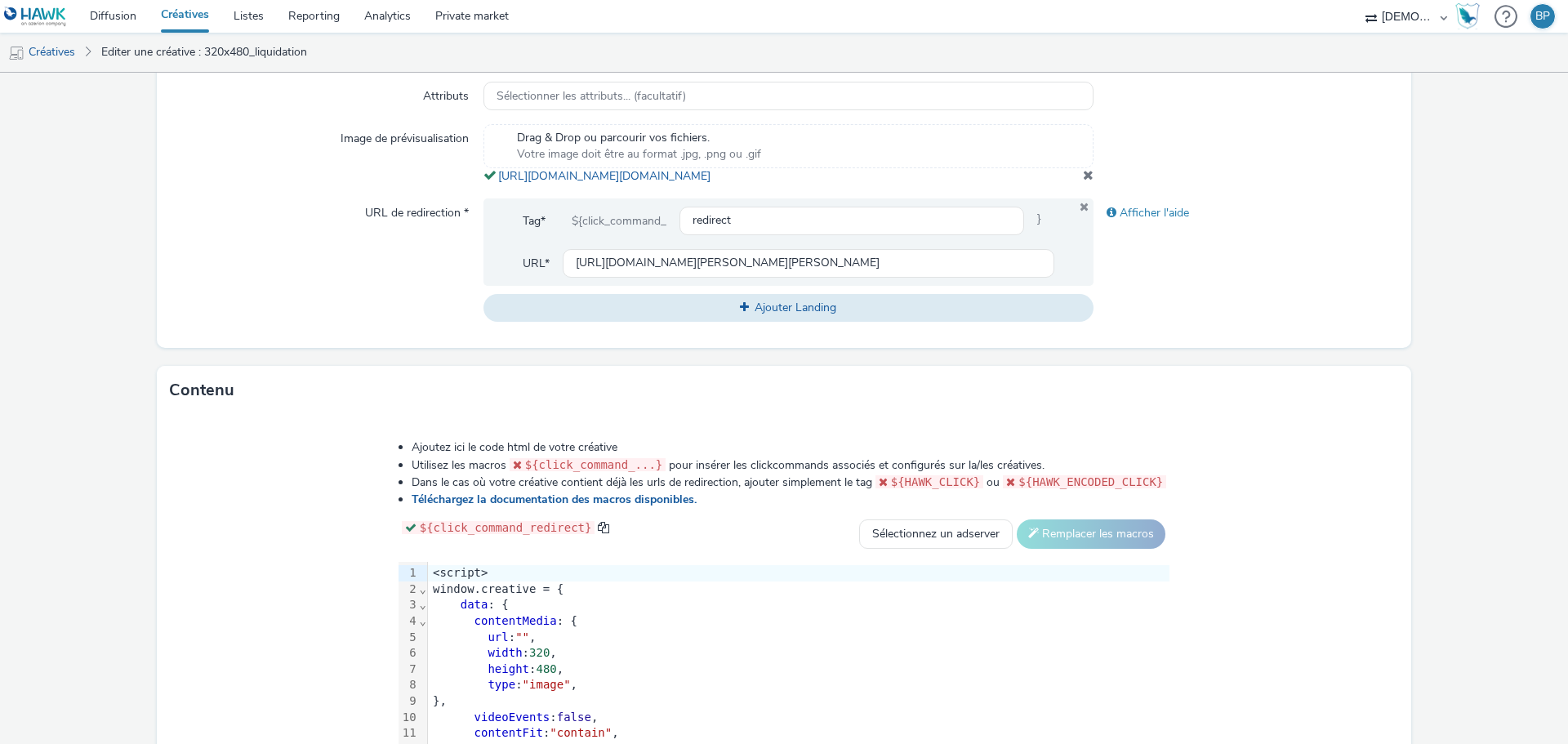
scroll to position [700, 0]
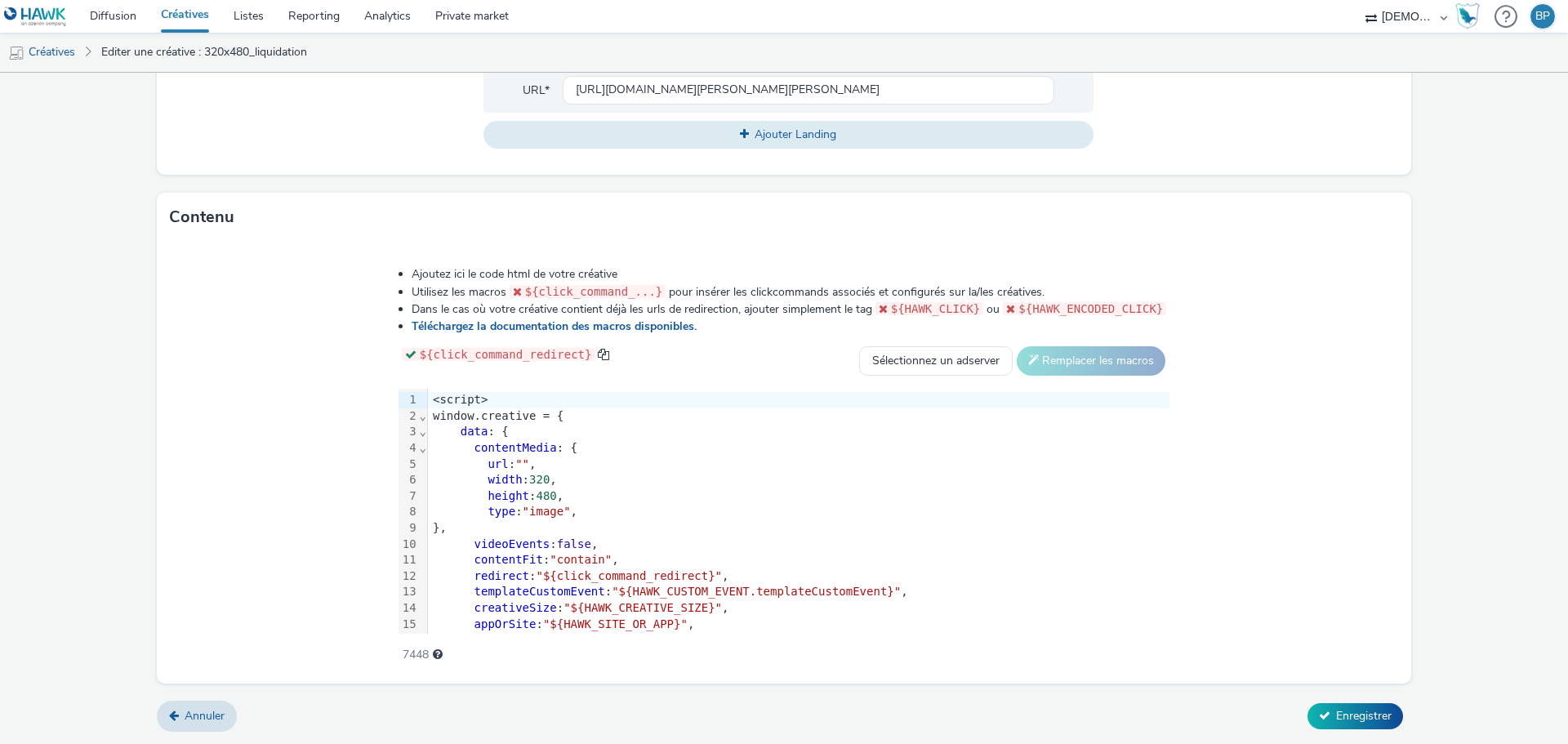
click at [521, 465] on span """" at bounding box center [521, 464] width 14 height 13
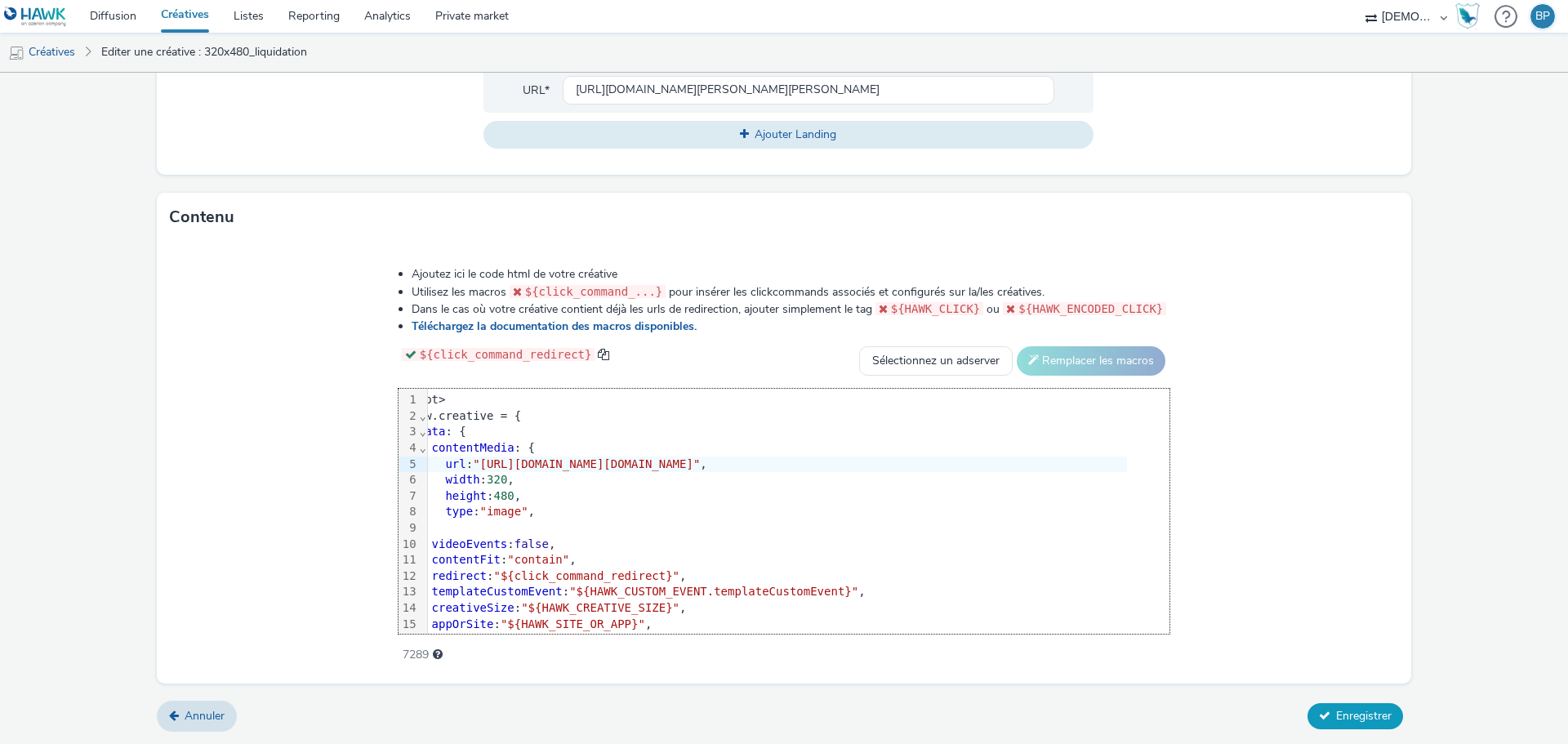
click at [1336, 721] on span "Enregistrer" at bounding box center [1363, 716] width 56 height 16
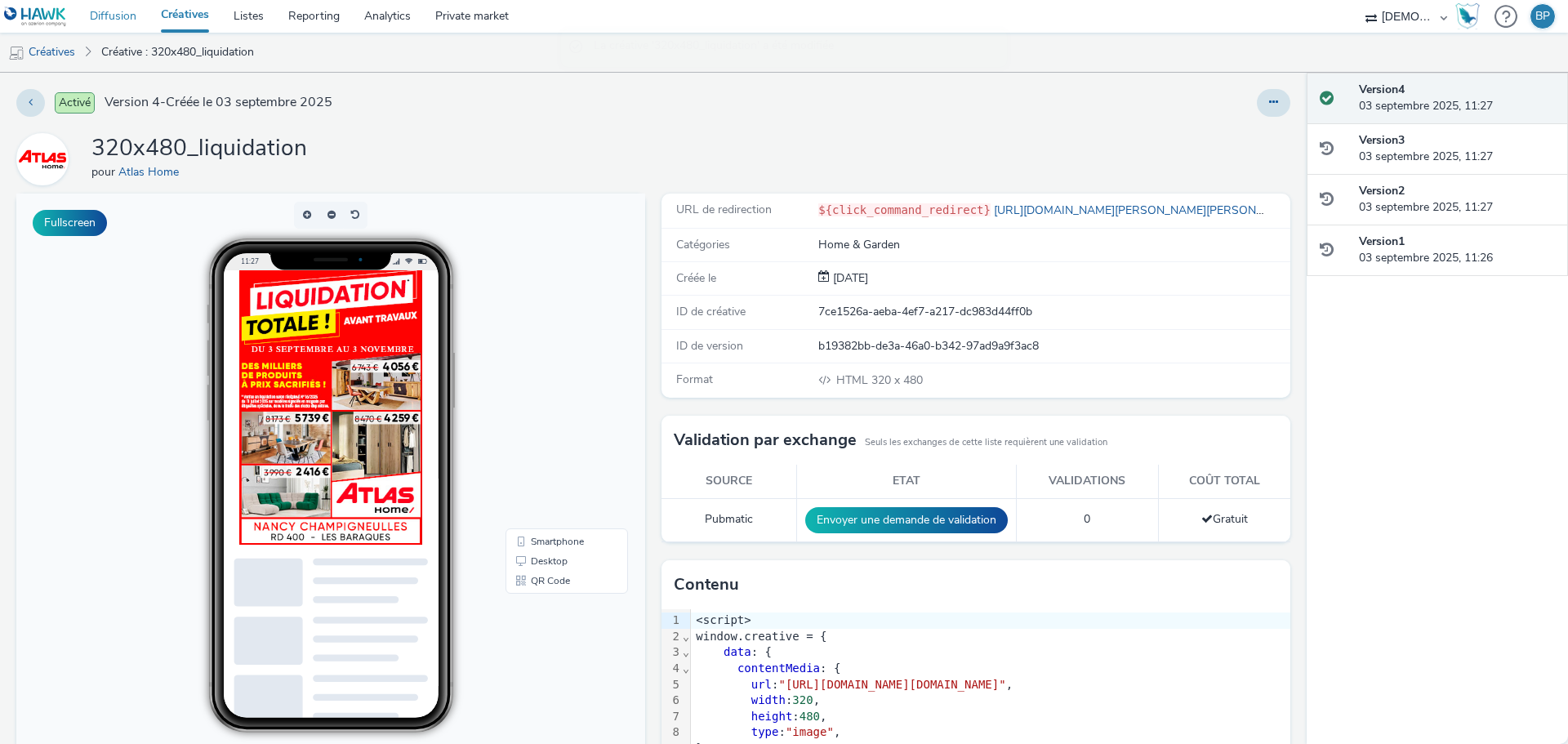
click at [124, 12] on link "Diffusion" at bounding box center [113, 16] width 71 height 33
